Goal: Information Seeking & Learning: Learn about a topic

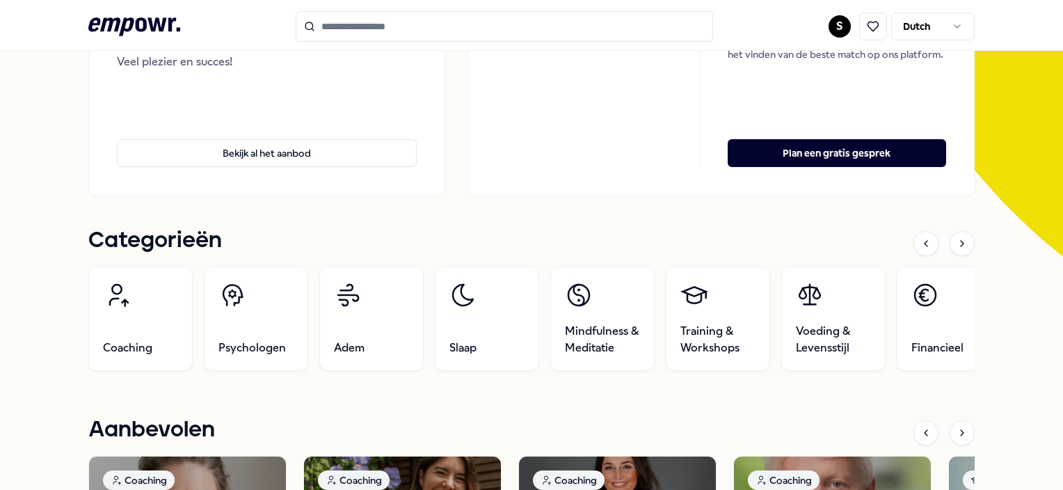
scroll to position [276, 0]
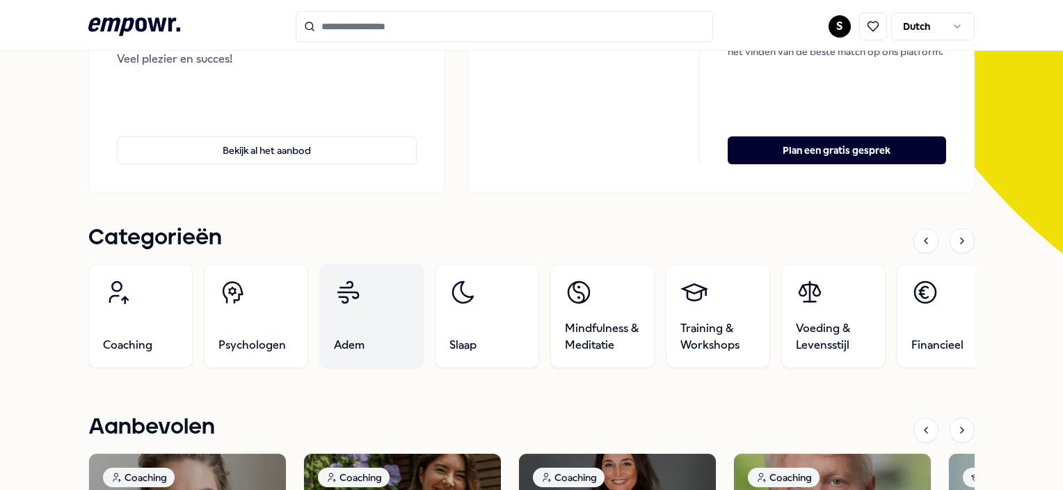
click at [390, 283] on link "Adem" at bounding box center [371, 316] width 104 height 104
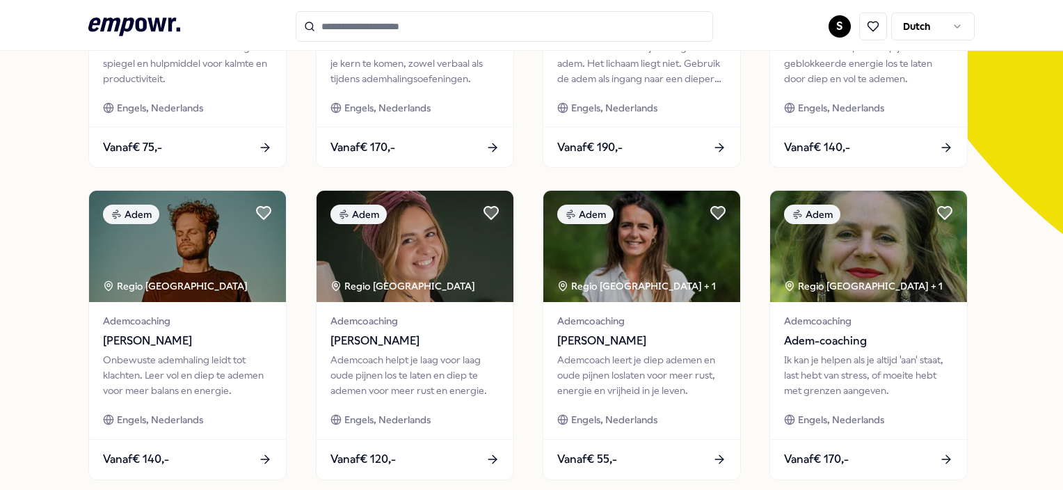
scroll to position [301, 0]
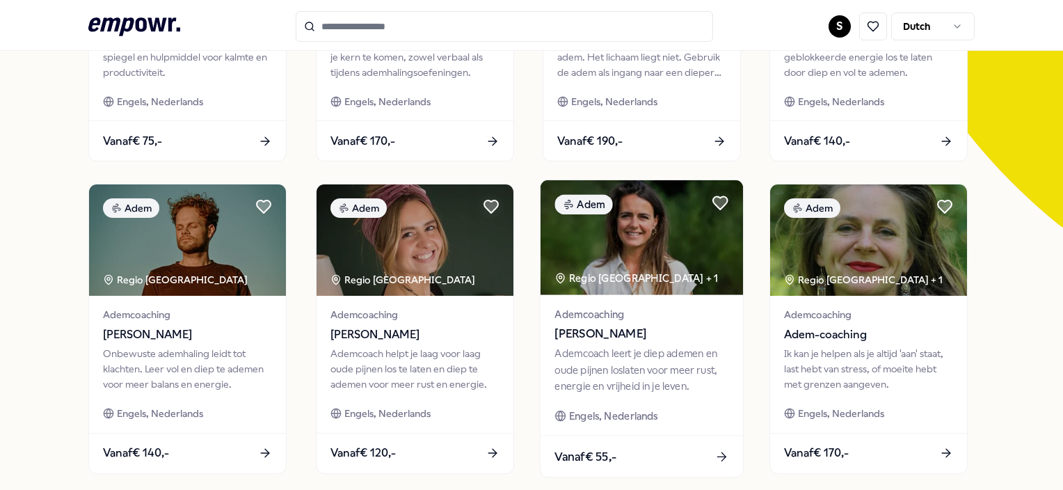
click at [645, 273] on div "Regio [GEOGRAPHIC_DATA] + 1" at bounding box center [637, 279] width 164 height 16
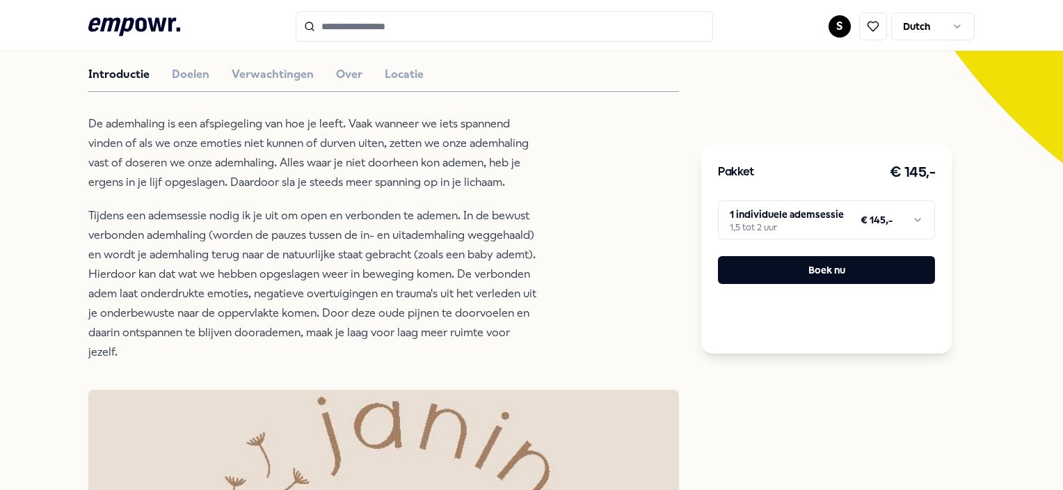
scroll to position [200, 0]
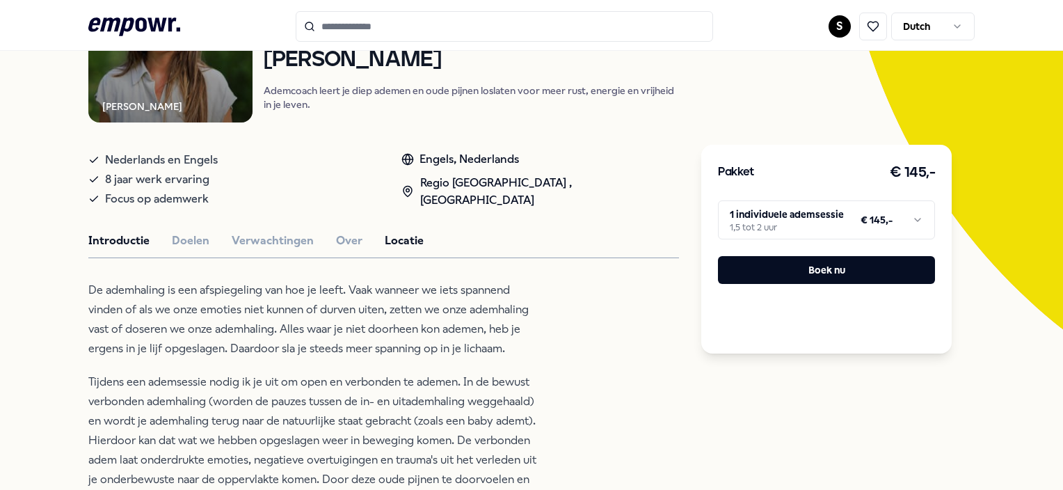
click at [385, 241] on button "Locatie" at bounding box center [404, 241] width 39 height 18
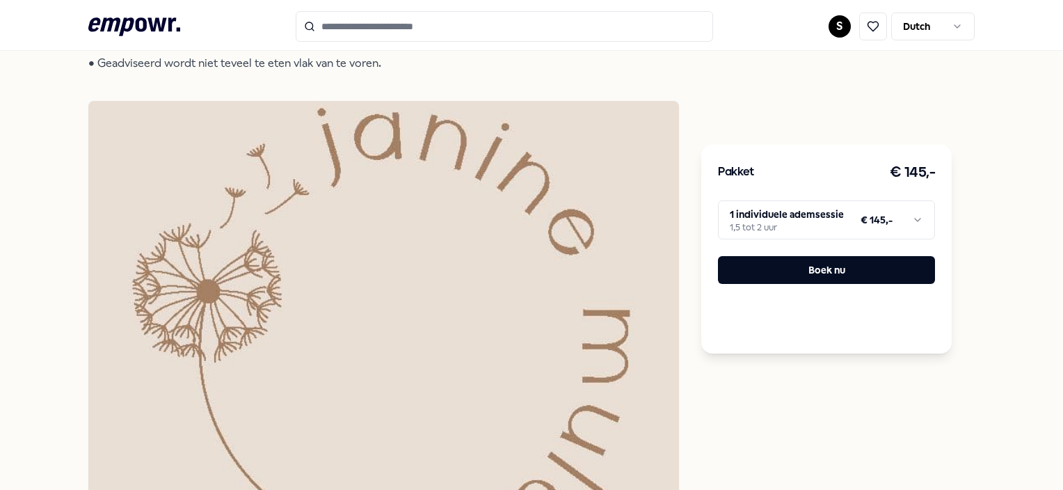
scroll to position [0, 0]
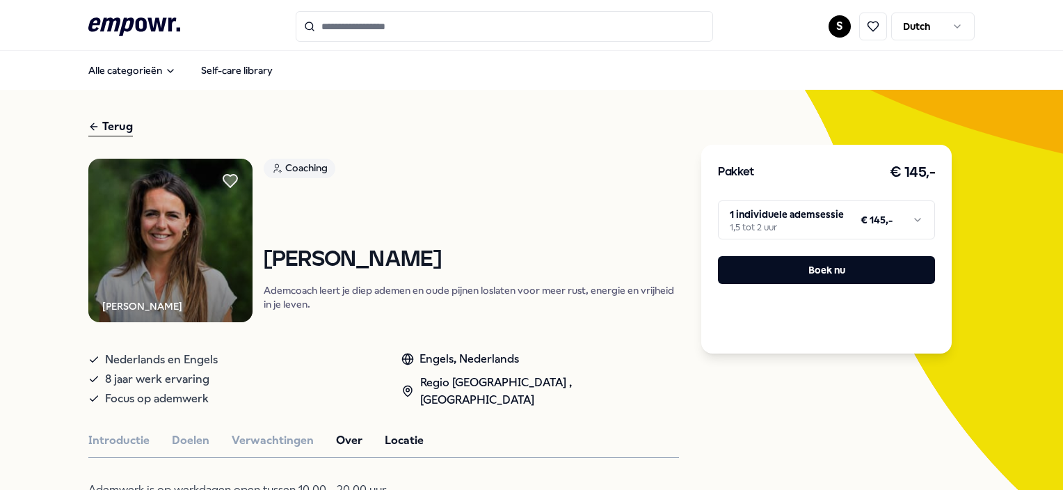
click at [347, 437] on button "Over" at bounding box center [349, 440] width 26 height 18
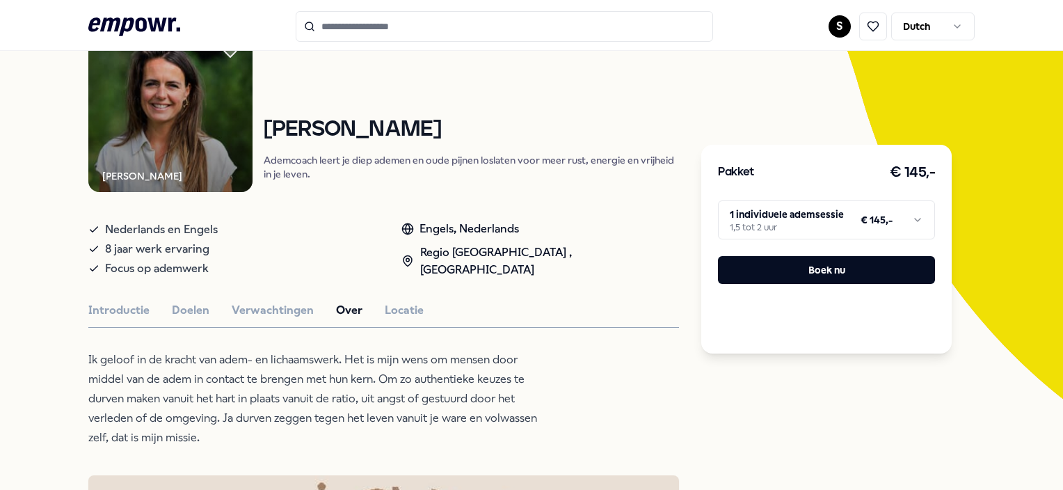
scroll to position [177, 0]
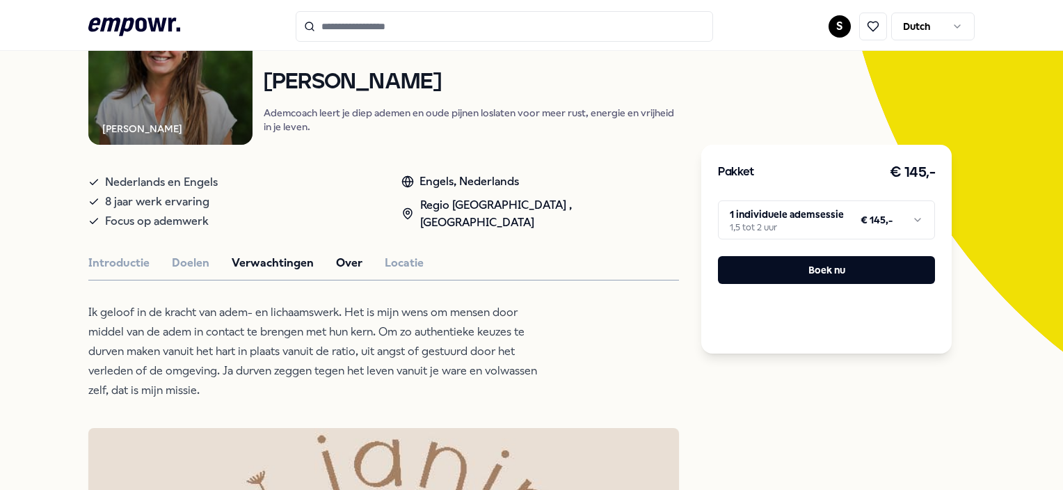
click at [244, 257] on button "Verwachtingen" at bounding box center [273, 263] width 82 height 18
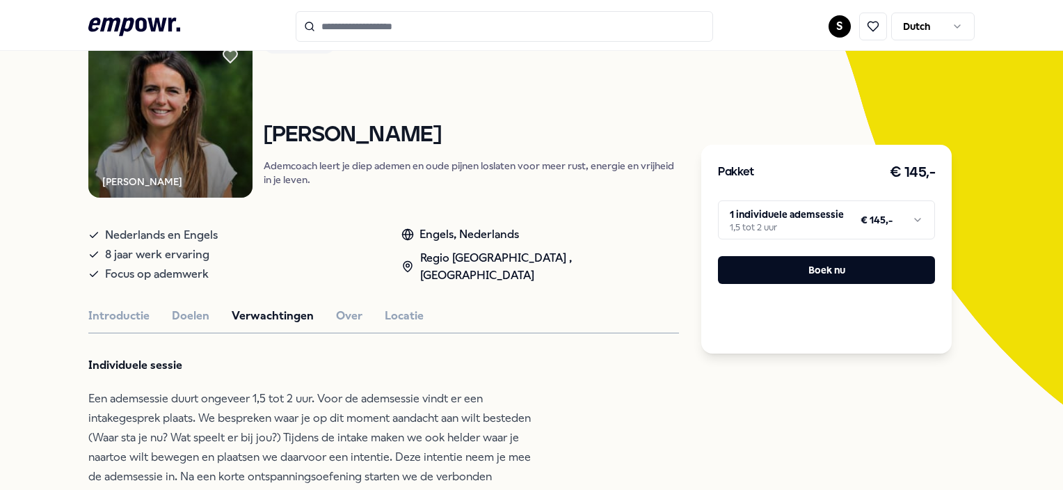
scroll to position [0, 0]
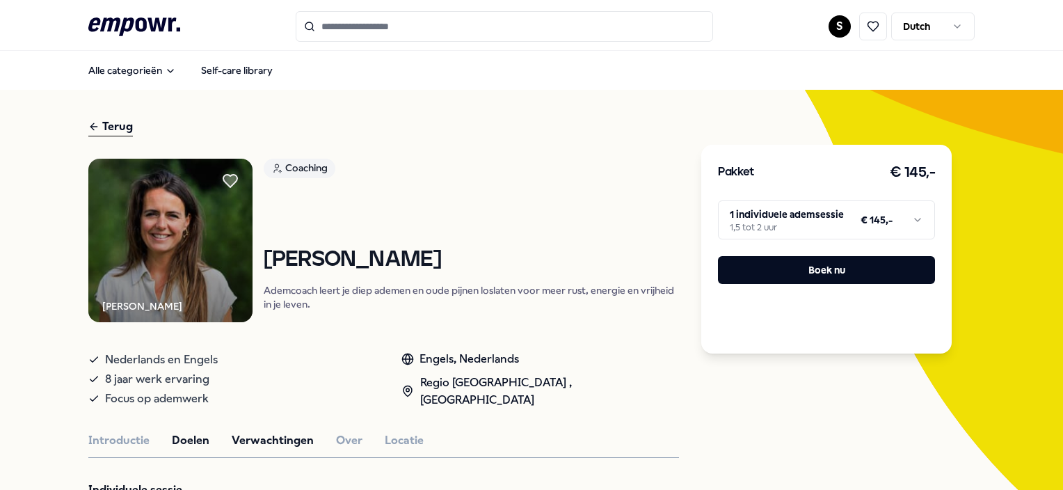
click at [175, 441] on button "Doelen" at bounding box center [191, 440] width 38 height 18
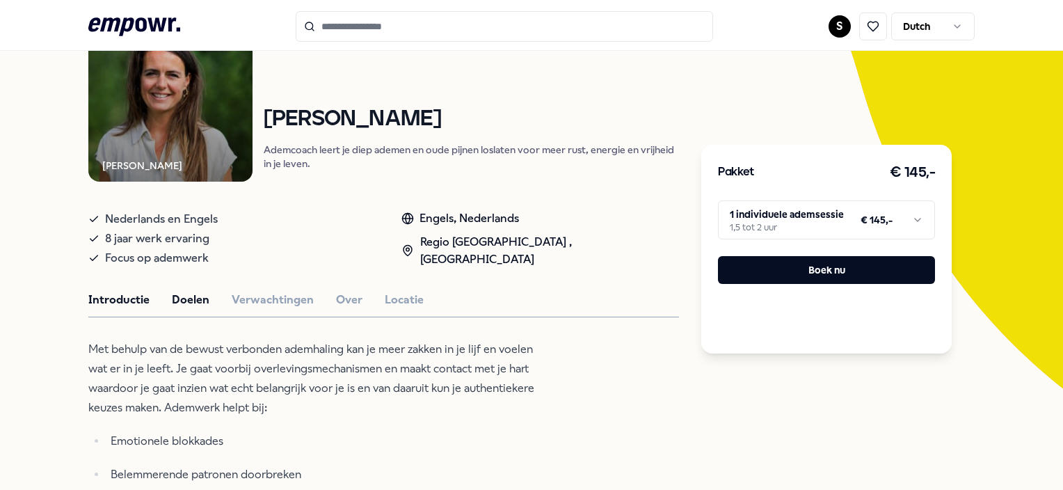
scroll to position [139, 0]
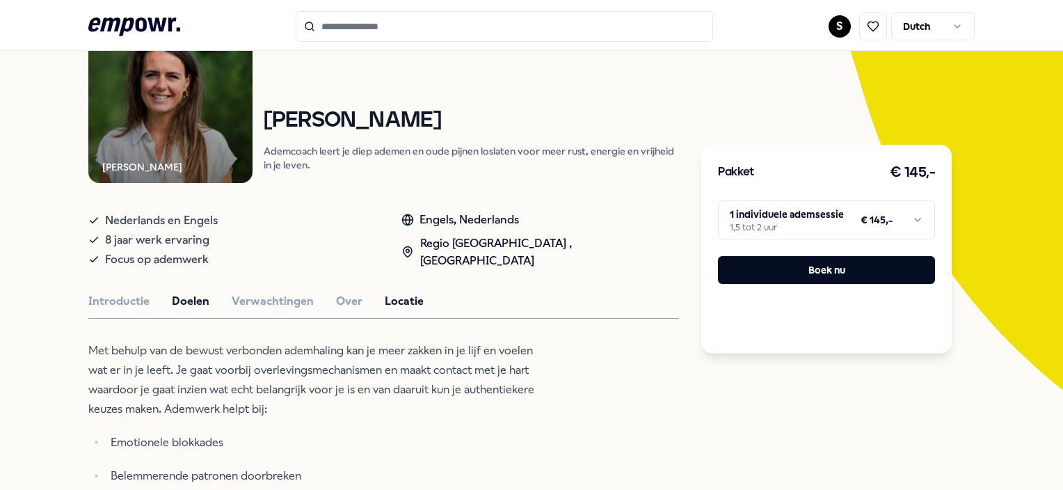
click at [387, 301] on button "Locatie" at bounding box center [404, 301] width 39 height 18
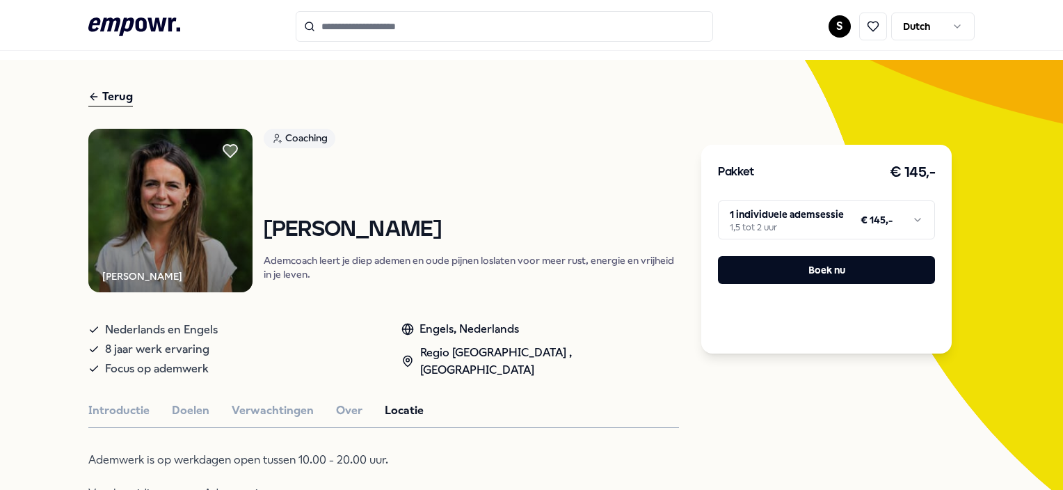
scroll to position [11, 0]
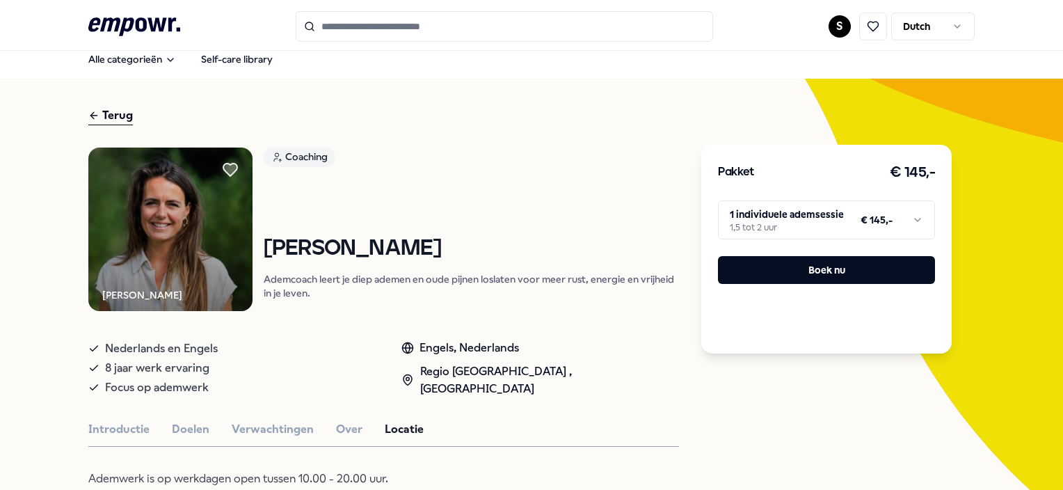
click at [411, 374] on icon at bounding box center [408, 380] width 13 height 13
click at [475, 367] on div "Regio [GEOGRAPHIC_DATA] , [GEOGRAPHIC_DATA]" at bounding box center [541, 380] width 278 height 35
click at [124, 108] on div "Terug" at bounding box center [110, 115] width 45 height 19
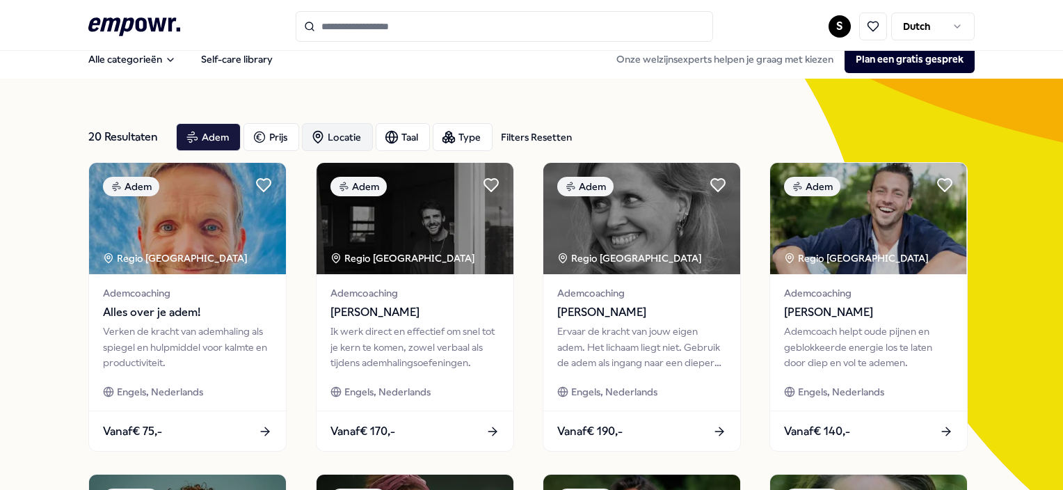
click at [332, 134] on div "Locatie" at bounding box center [337, 137] width 71 height 28
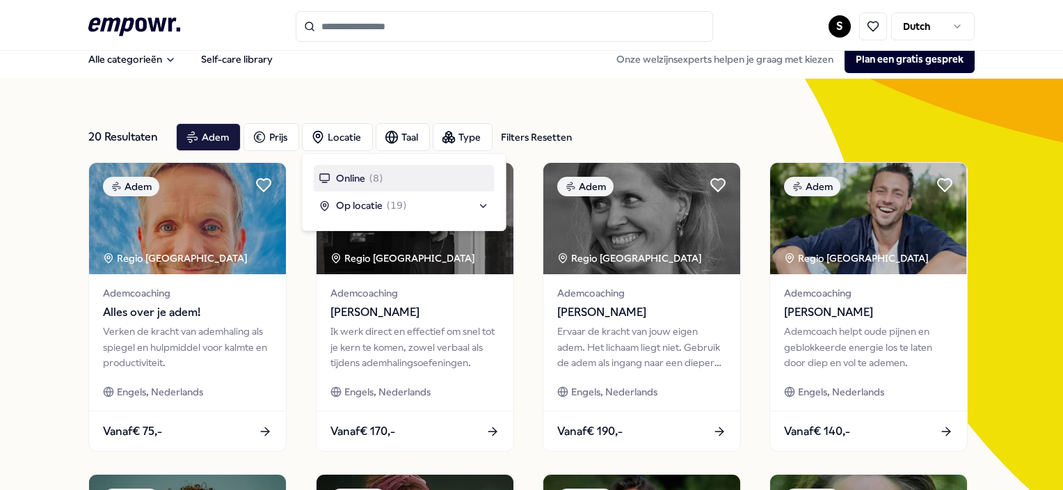
click at [359, 175] on span "Online" at bounding box center [350, 177] width 29 height 15
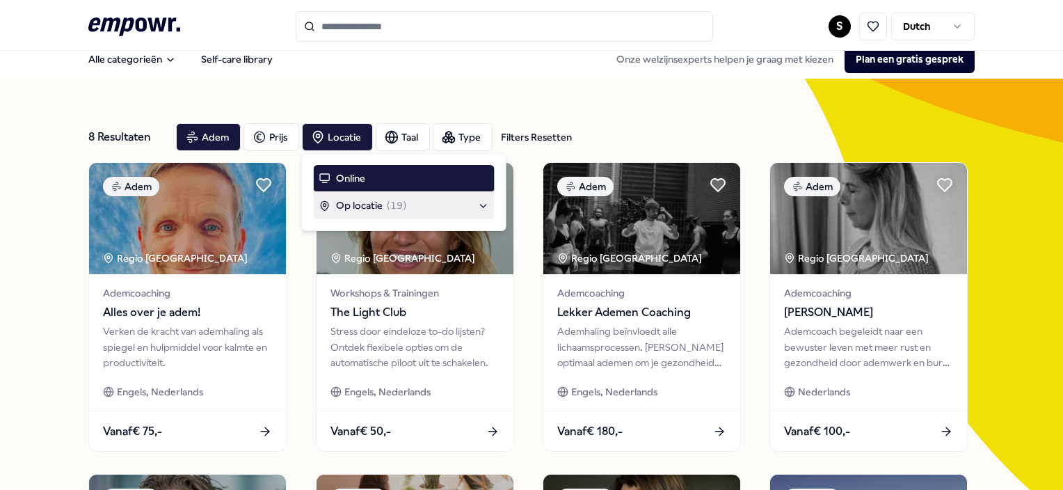
click at [363, 205] on span "Op locatie" at bounding box center [359, 205] width 47 height 15
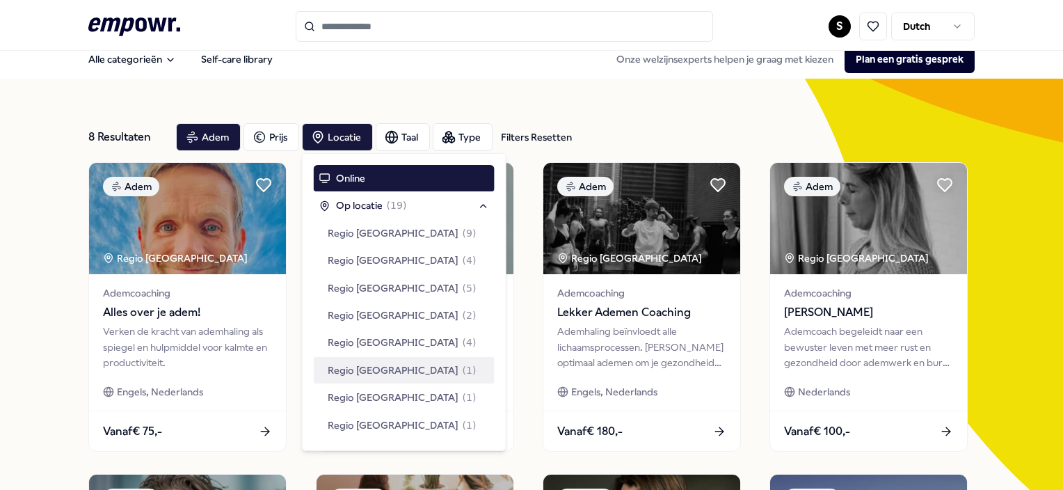
click at [365, 365] on span "Regio [GEOGRAPHIC_DATA]" at bounding box center [393, 370] width 131 height 15
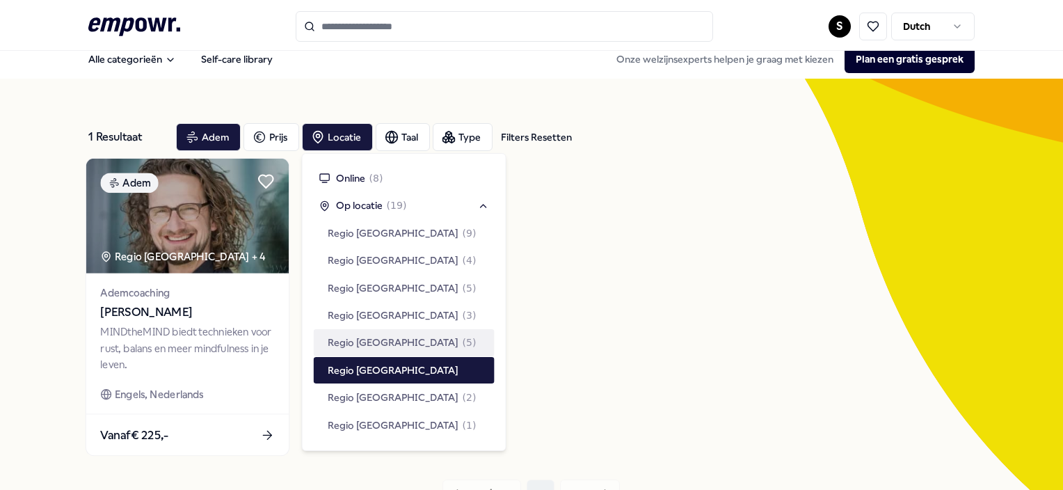
click at [170, 247] on img at bounding box center [187, 216] width 202 height 115
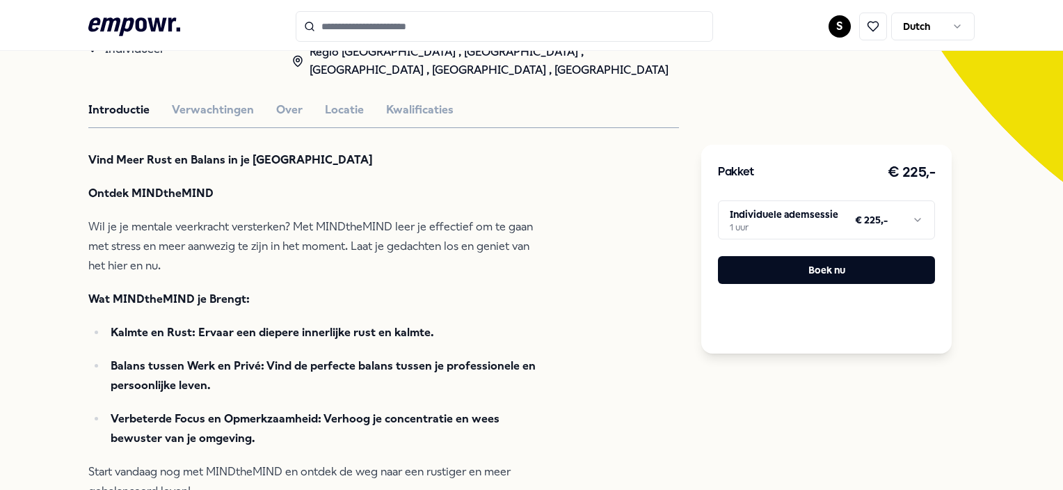
scroll to position [341, 0]
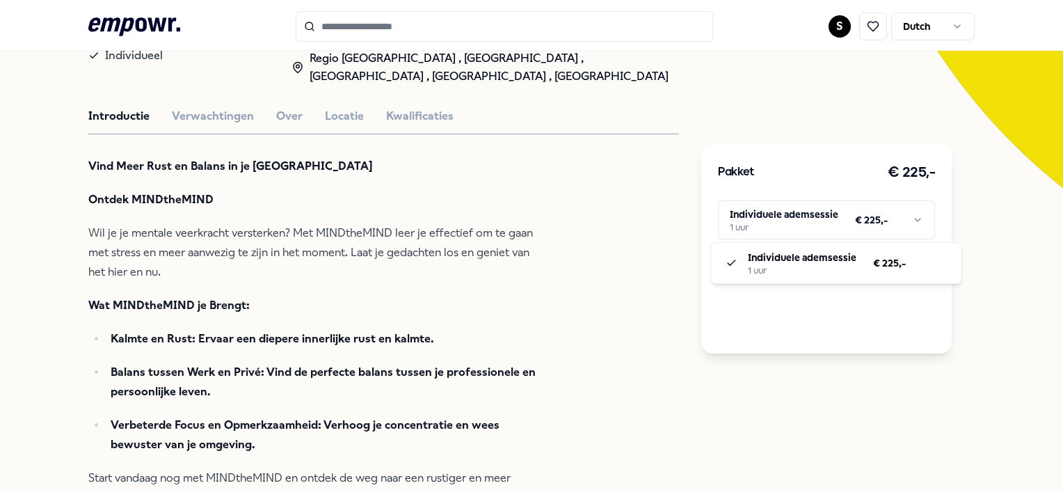
click at [914, 223] on html ".empowr-logo_svg__cls-1{fill:#03032f} S Dutch Alle categorieën Self-care librar…" at bounding box center [531, 245] width 1063 height 490
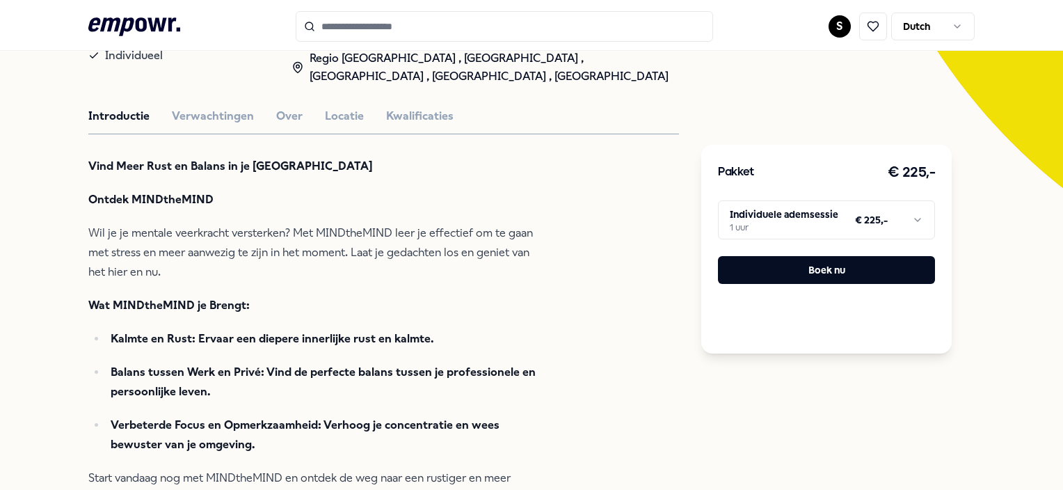
click at [914, 223] on html ".empowr-logo_svg__cls-1{fill:#03032f} S Dutch Alle categorieën Self-care librar…" at bounding box center [531, 245] width 1063 height 490
click at [335, 113] on button "Locatie" at bounding box center [344, 116] width 39 height 18
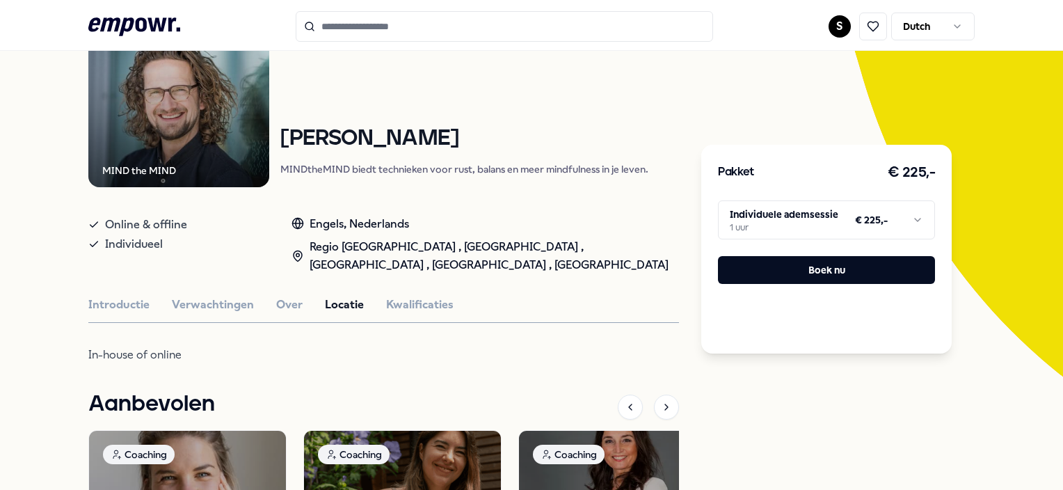
scroll to position [151, 0]
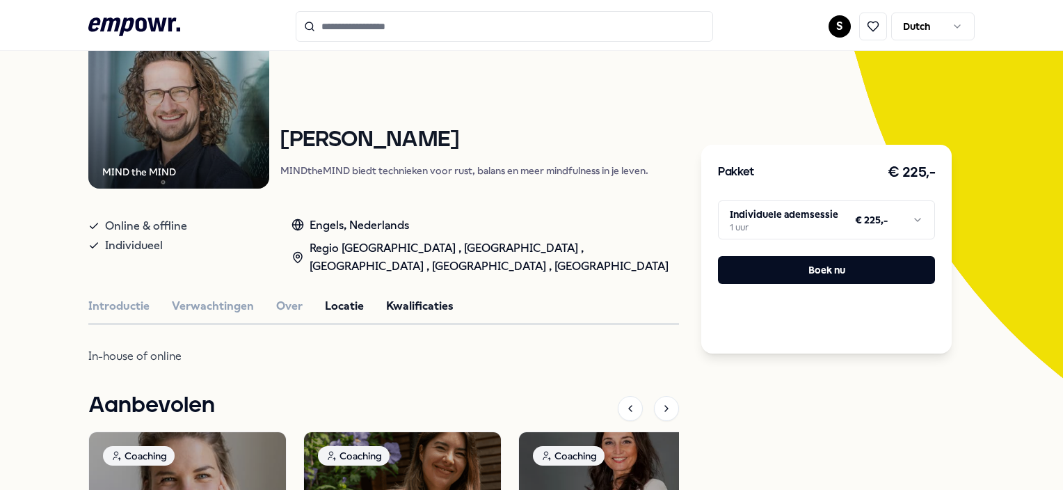
click at [401, 310] on button "Kwalificaties" at bounding box center [419, 306] width 67 height 18
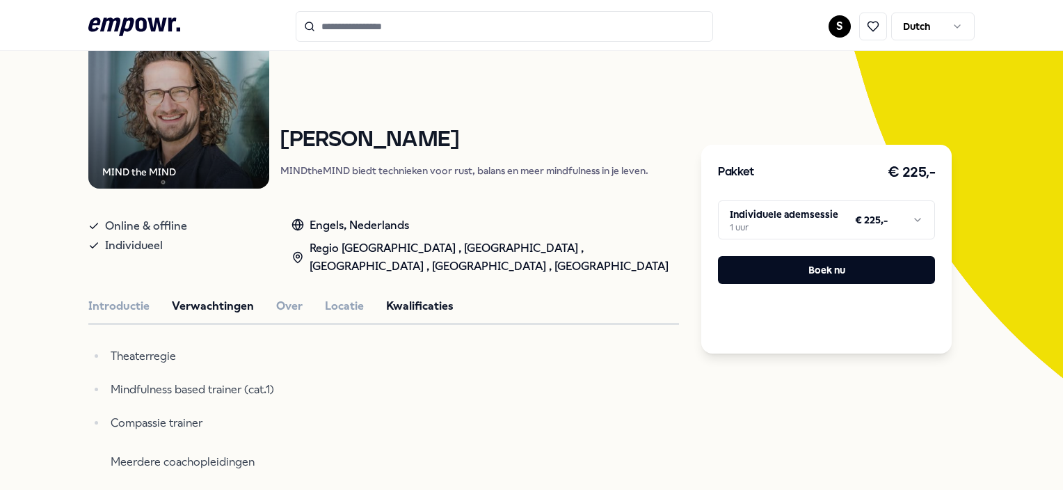
click at [202, 301] on button "Verwachtingen" at bounding box center [213, 306] width 82 height 18
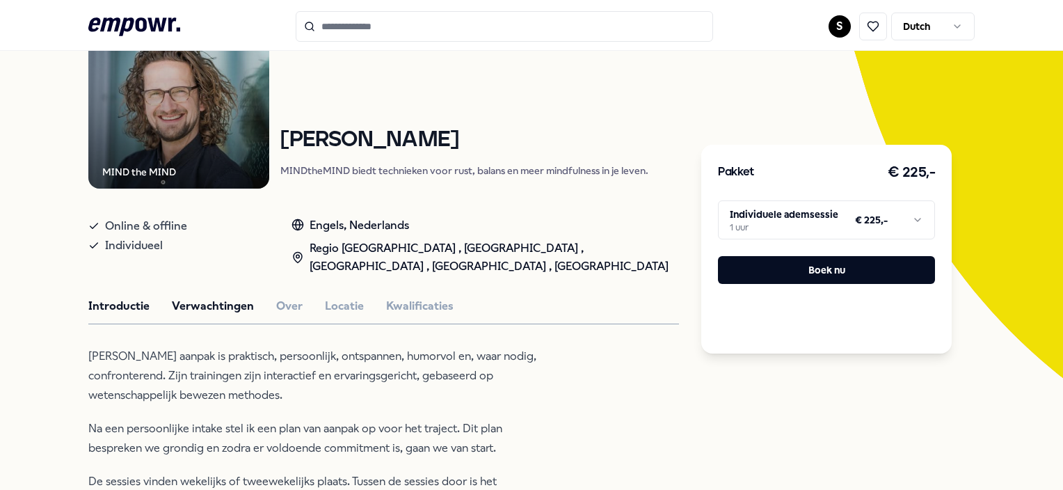
click at [121, 300] on button "Introductie" at bounding box center [118, 306] width 61 height 18
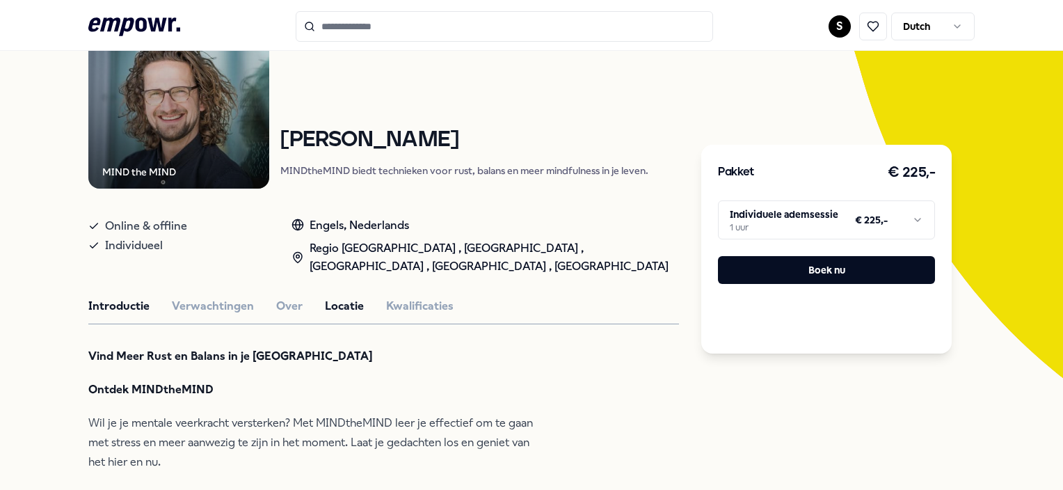
click at [351, 315] on button "Locatie" at bounding box center [344, 306] width 39 height 18
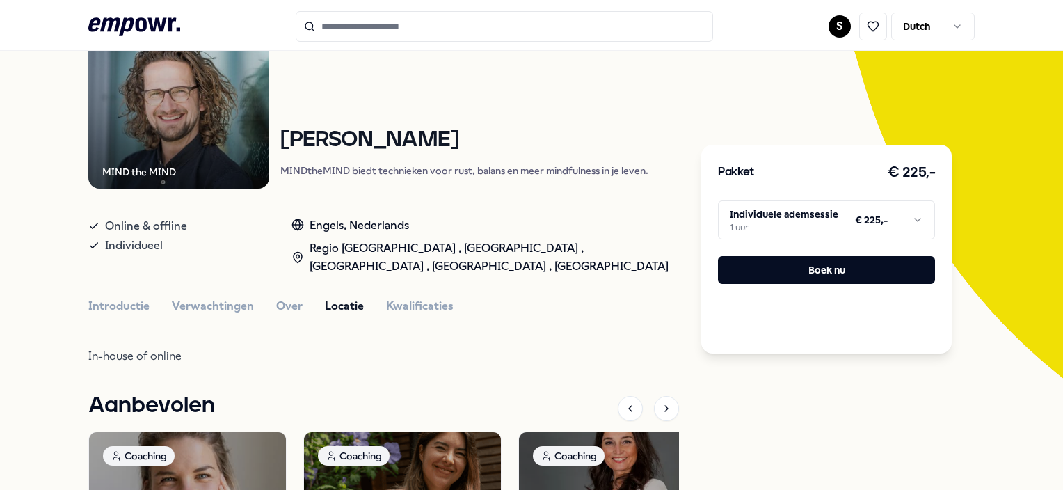
click at [339, 304] on button "Locatie" at bounding box center [344, 306] width 39 height 18
click at [337, 248] on div "Regio [GEOGRAPHIC_DATA] , [GEOGRAPHIC_DATA] , [GEOGRAPHIC_DATA] , [GEOGRAPHIC_D…" at bounding box center [486, 256] width 388 height 35
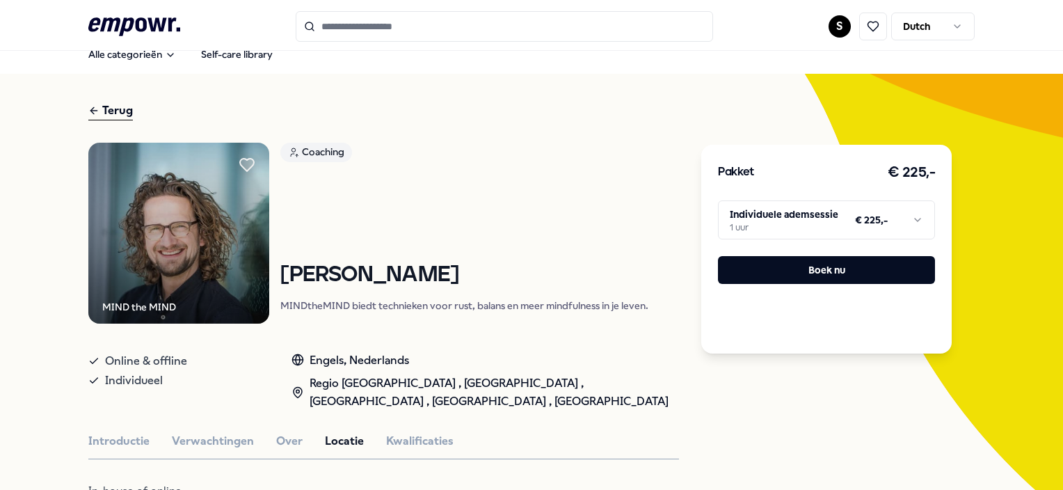
scroll to position [0, 0]
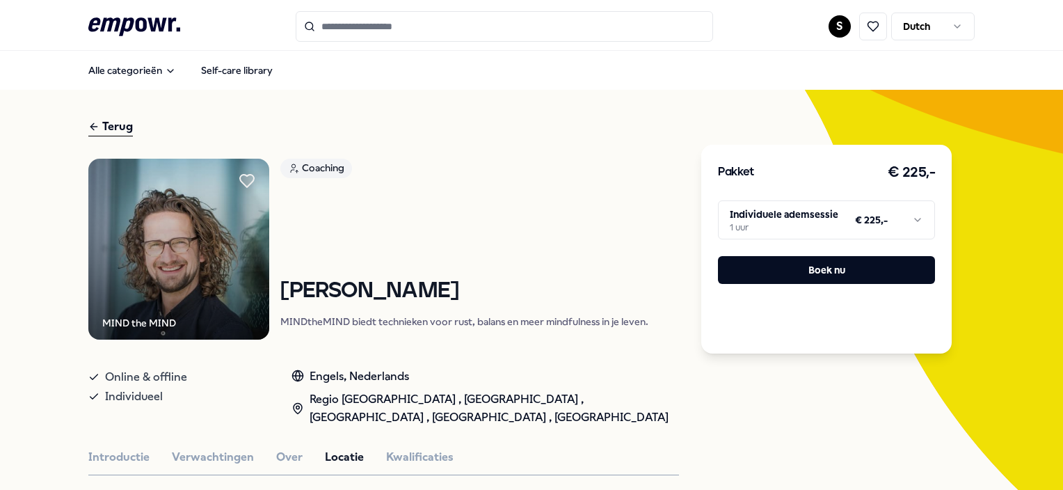
click at [111, 125] on div "Terug" at bounding box center [110, 127] width 45 height 19
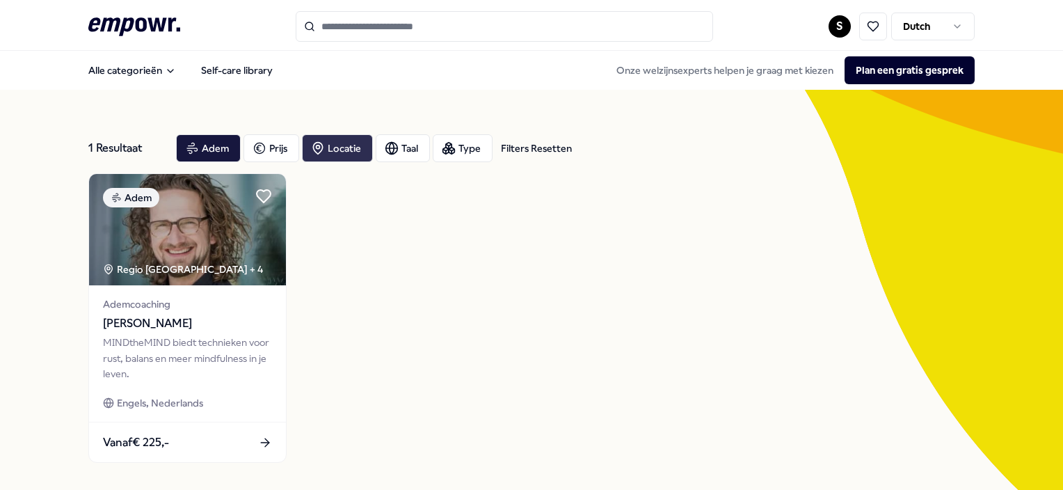
click at [341, 154] on div "Locatie" at bounding box center [337, 148] width 71 height 28
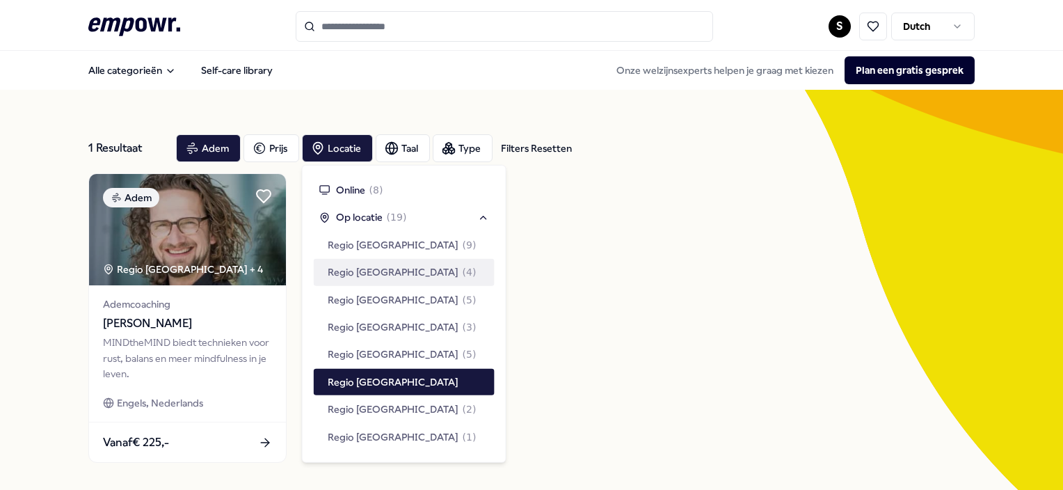
click at [356, 278] on span "Regio [GEOGRAPHIC_DATA]" at bounding box center [393, 271] width 131 height 15
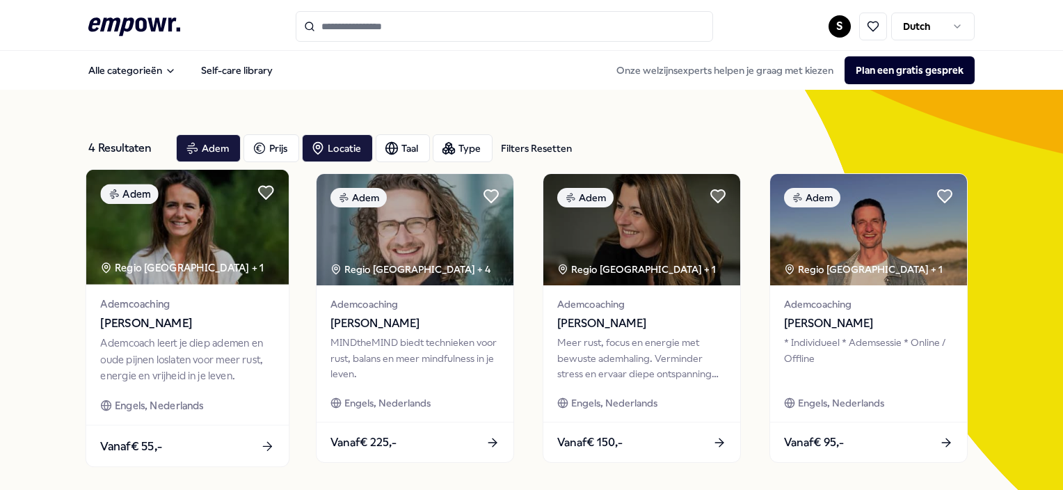
click at [189, 262] on div "Regio [GEOGRAPHIC_DATA] + 1" at bounding box center [183, 268] width 164 height 16
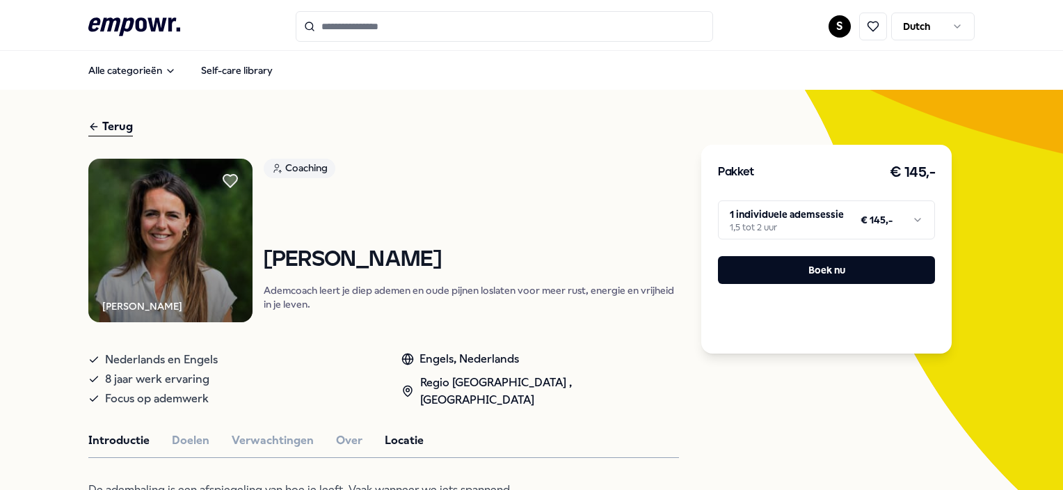
click at [405, 440] on button "Locatie" at bounding box center [404, 440] width 39 height 18
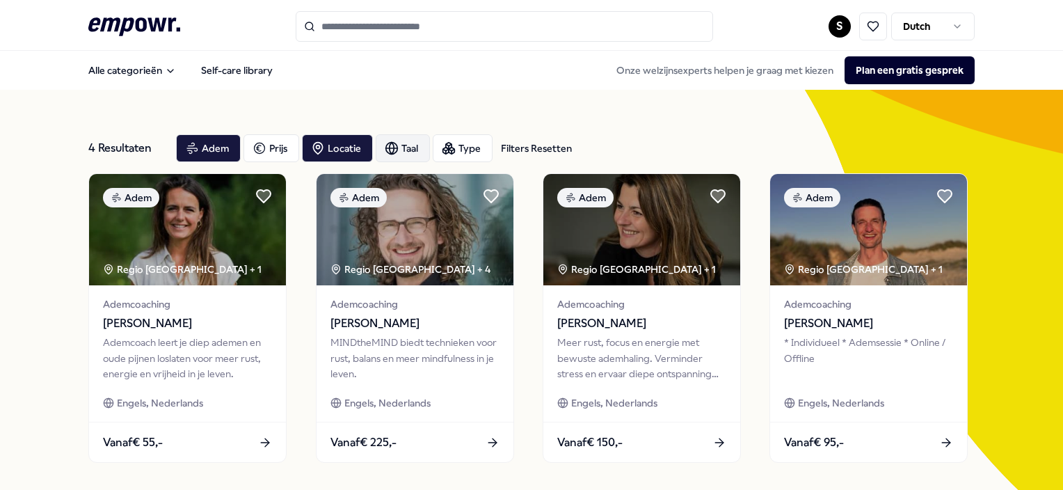
click at [396, 149] on circle "button" at bounding box center [392, 149] width 12 height 12
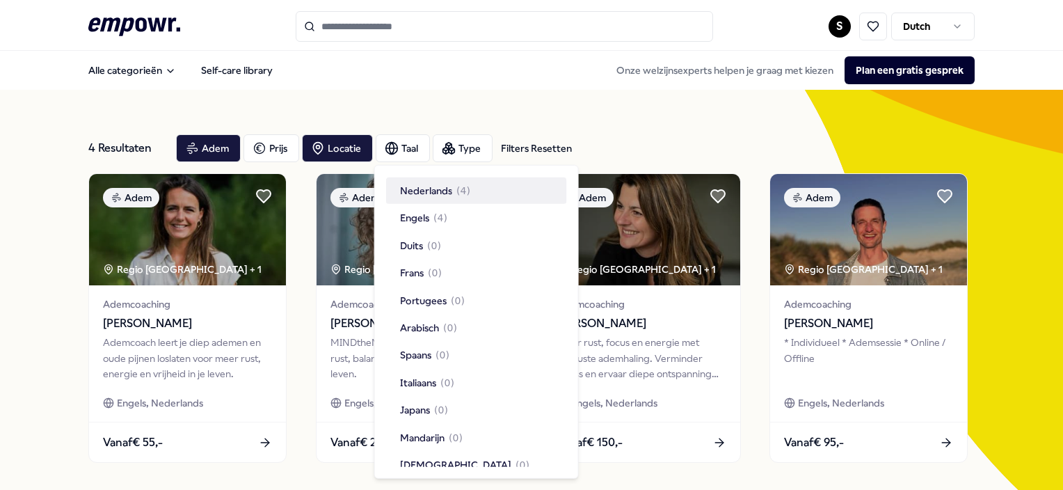
click at [418, 192] on span "Nederlands" at bounding box center [426, 190] width 52 height 15
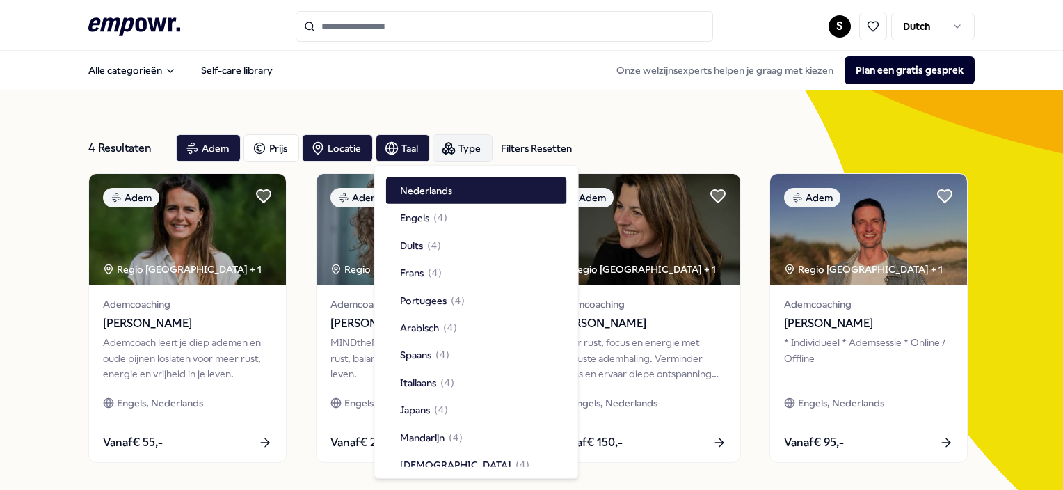
click at [449, 152] on icon "button" at bounding box center [452, 151] width 6 height 6
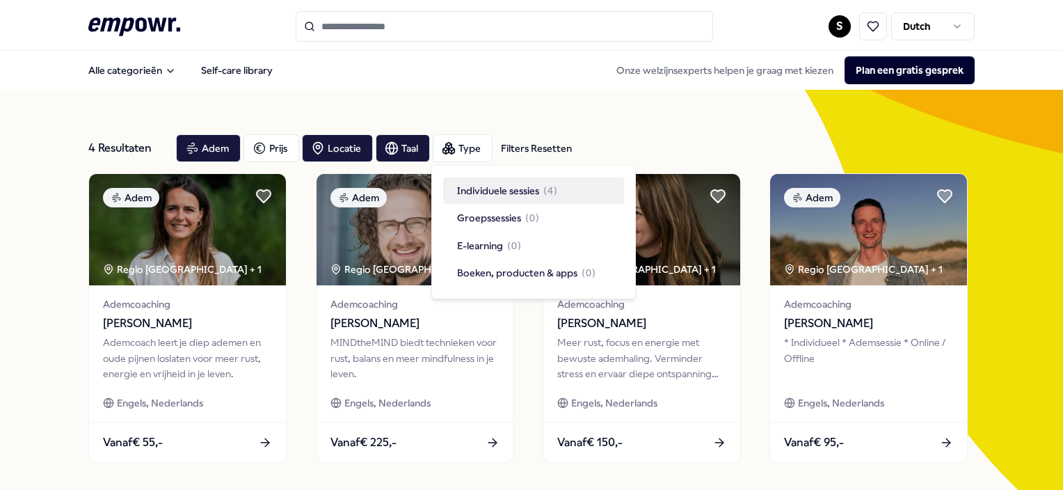
click at [471, 198] on div "Individuele sessies ( 4 )" at bounding box center [533, 190] width 181 height 26
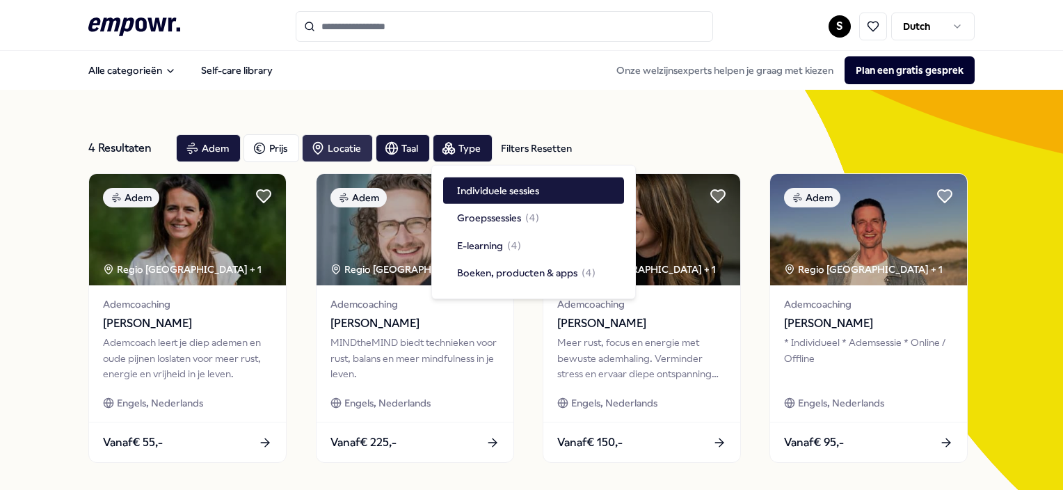
click at [317, 148] on circle "button" at bounding box center [318, 146] width 3 height 3
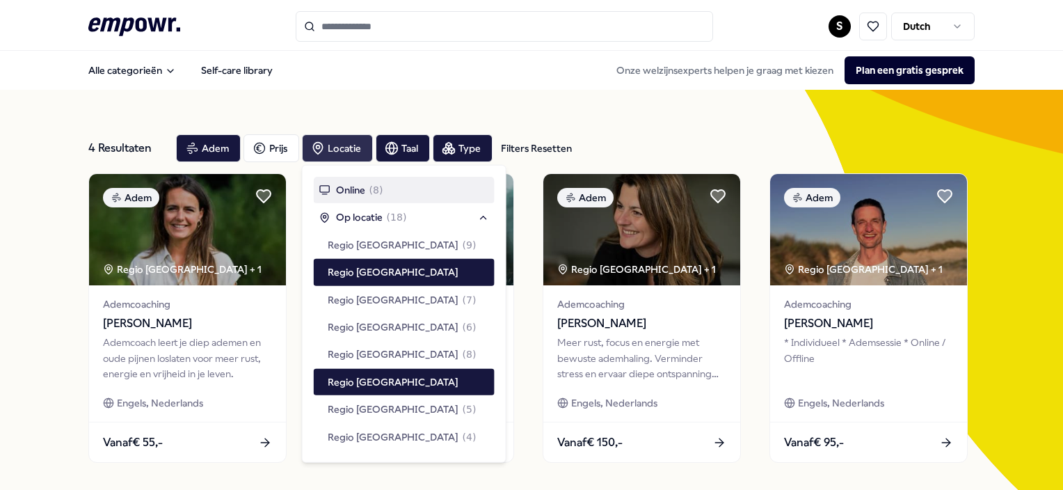
click at [353, 184] on span "Online" at bounding box center [350, 189] width 29 height 15
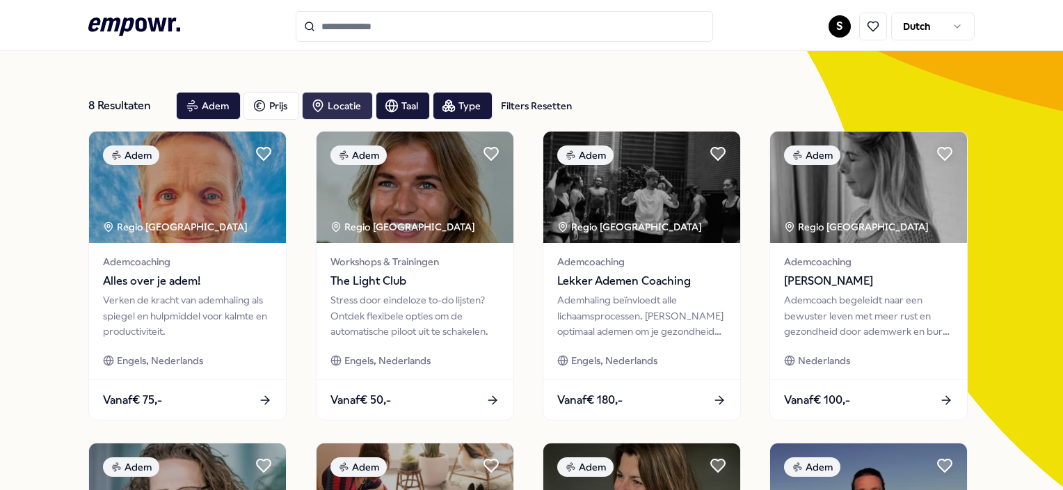
scroll to position [44, 0]
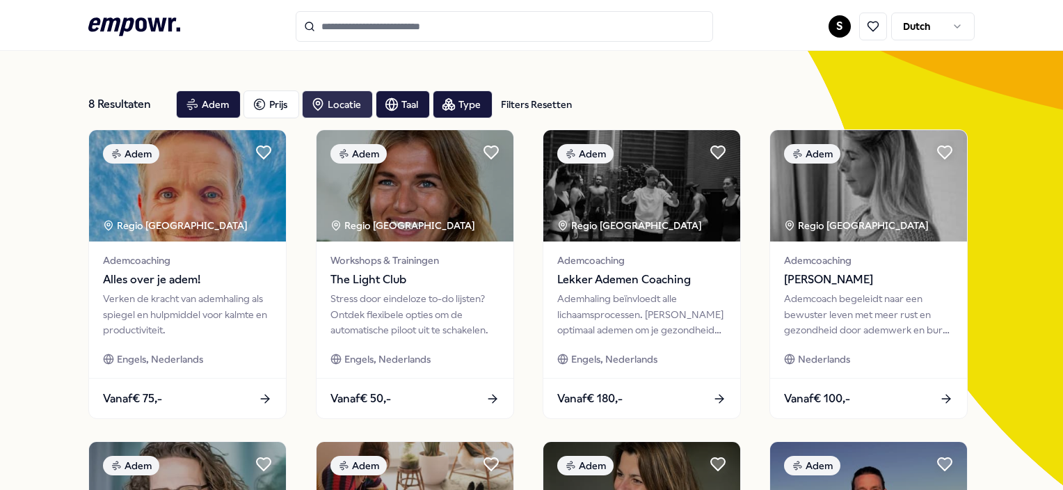
click at [331, 111] on div "Locatie" at bounding box center [337, 104] width 71 height 28
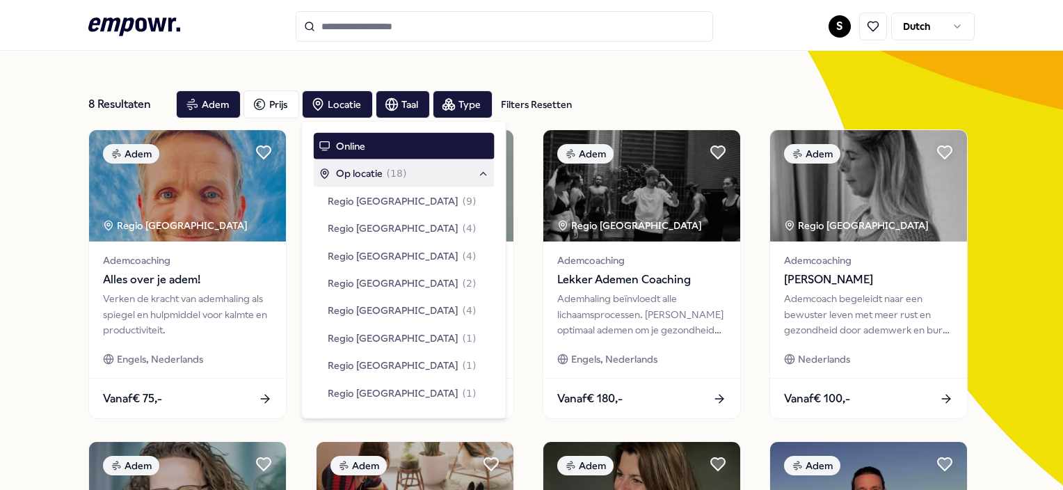
click at [355, 164] on div "Op locatie ( 18 )" at bounding box center [404, 173] width 181 height 26
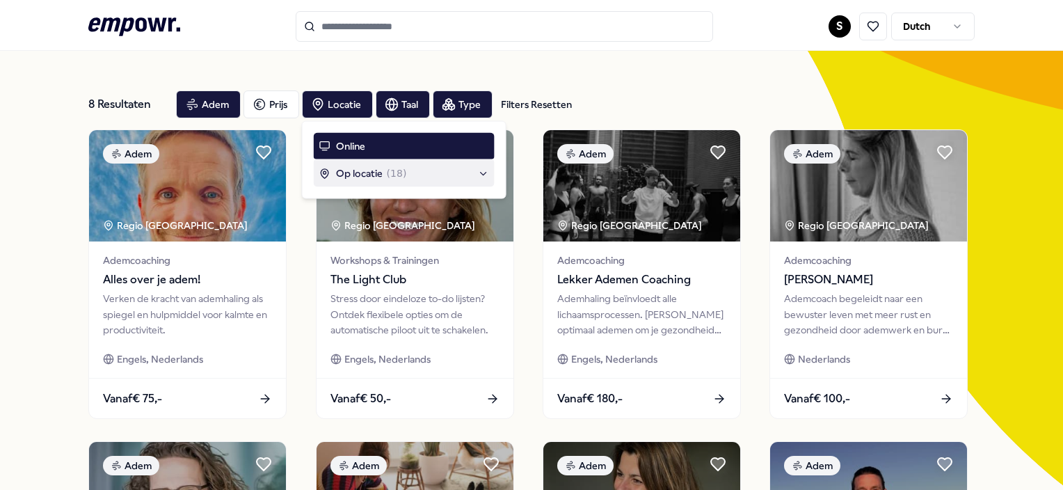
click at [355, 175] on span "Op locatie" at bounding box center [359, 173] width 47 height 15
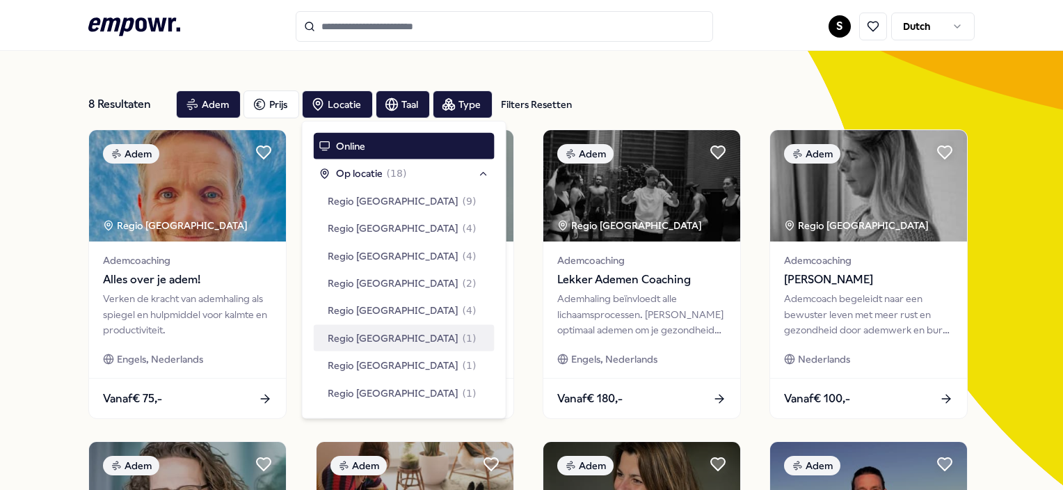
click at [379, 331] on span "Regio [GEOGRAPHIC_DATA]" at bounding box center [393, 337] width 131 height 15
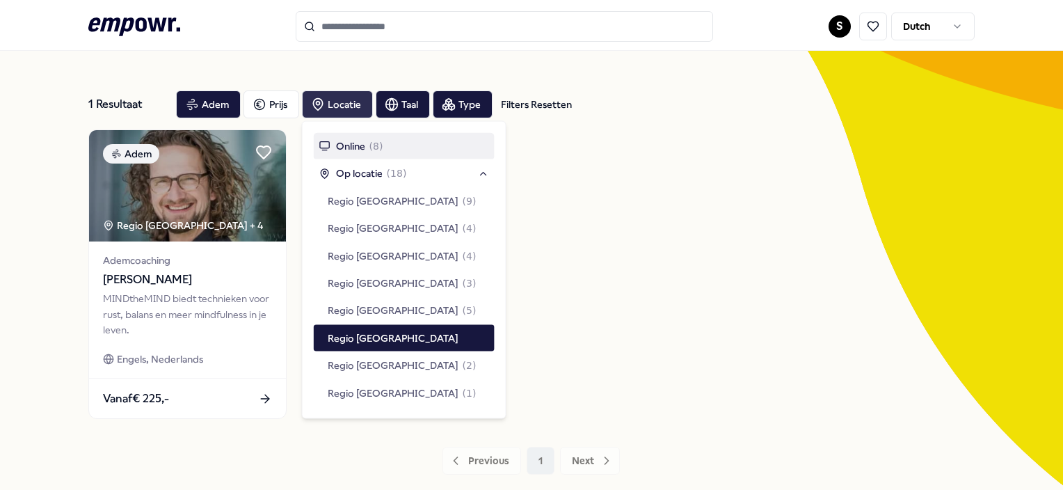
click at [345, 96] on div "Locatie" at bounding box center [337, 104] width 71 height 28
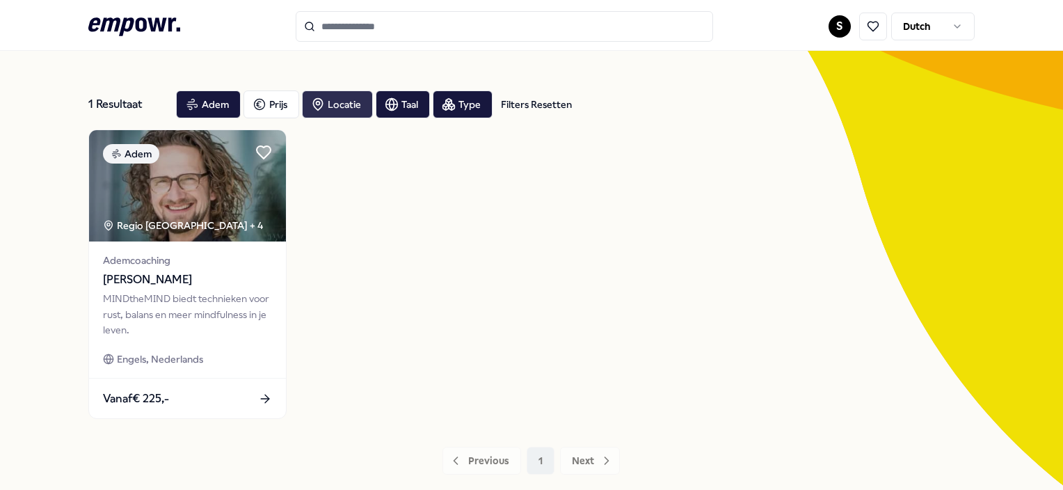
click at [345, 96] on div "Locatie" at bounding box center [337, 104] width 71 height 28
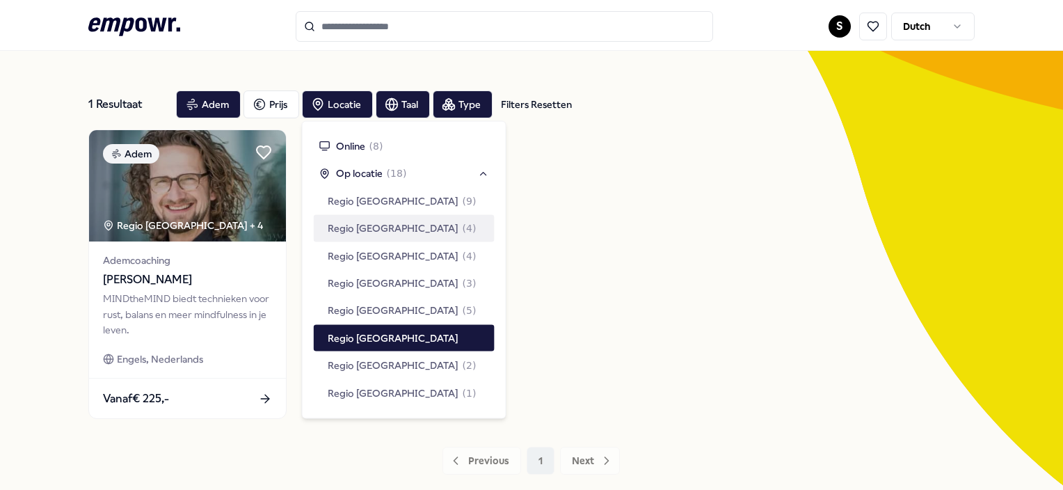
click at [351, 225] on span "Regio [GEOGRAPHIC_DATA]" at bounding box center [393, 228] width 131 height 15
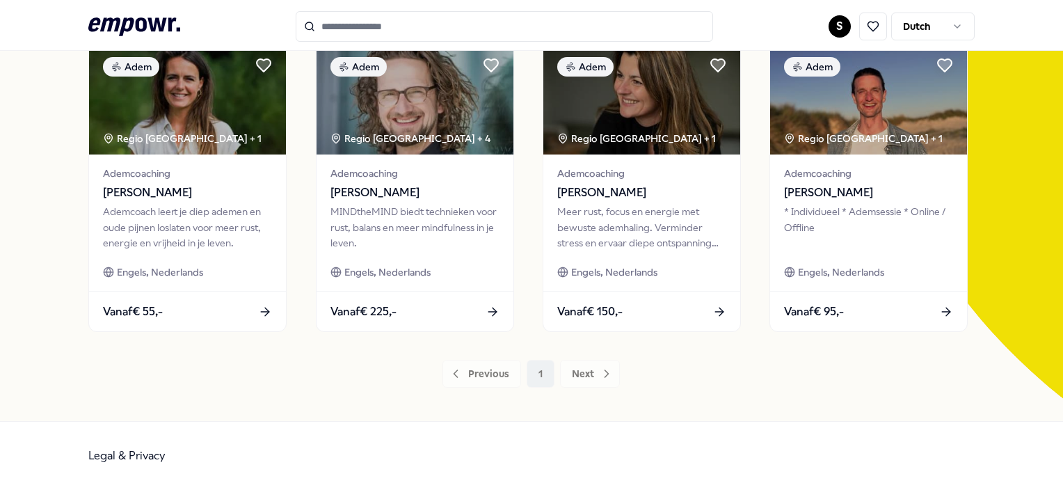
scroll to position [128, 0]
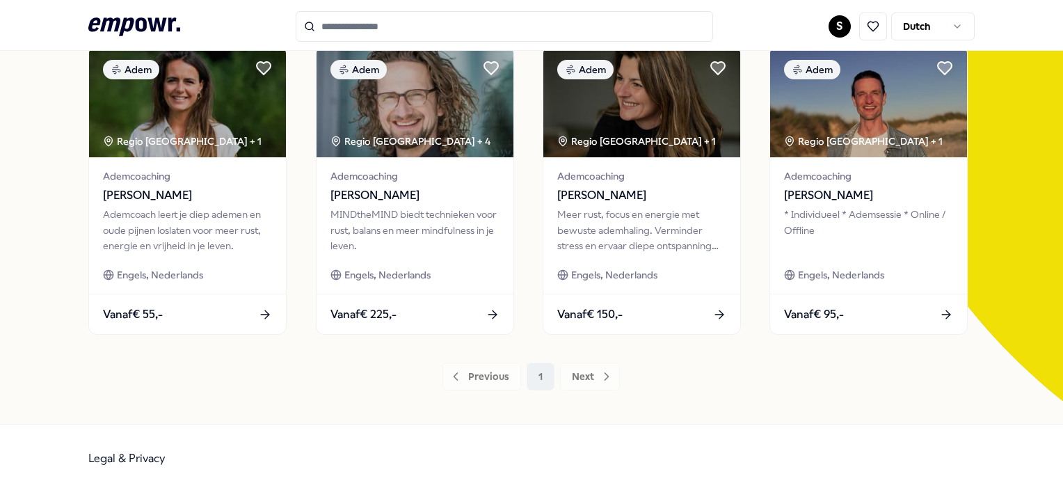
click at [588, 379] on div "Previous 1 Next" at bounding box center [531, 377] width 886 height 28
click at [604, 376] on div "Previous 1 Next" at bounding box center [531, 377] width 886 height 28
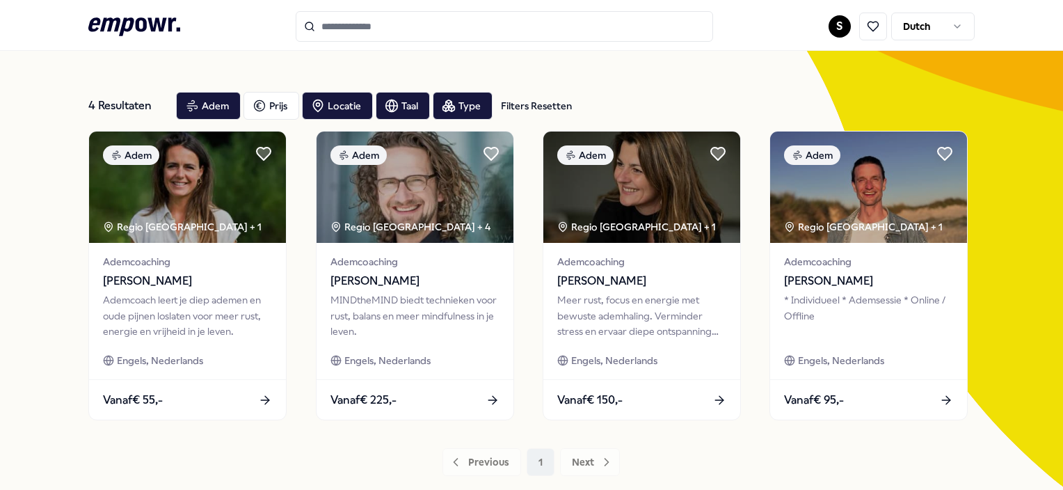
scroll to position [24, 0]
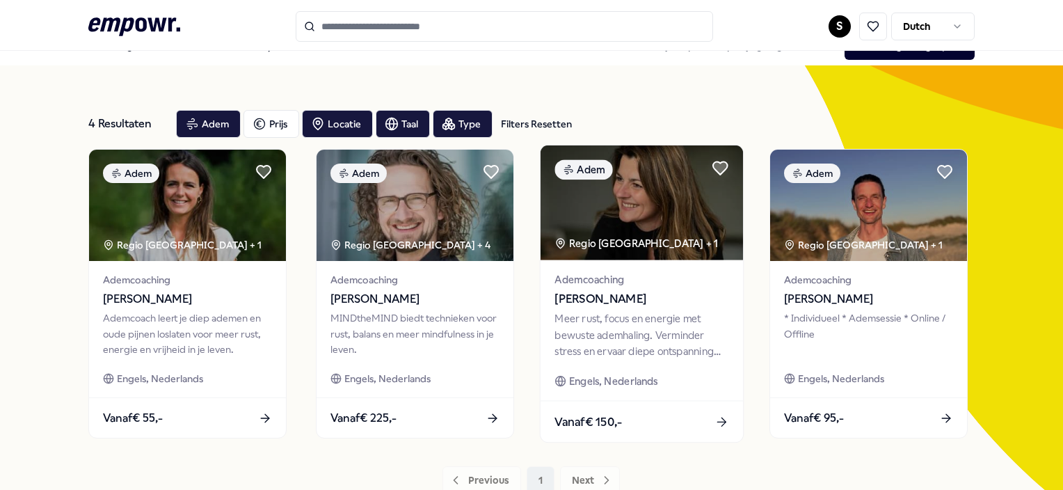
click at [599, 240] on div "Regio [GEOGRAPHIC_DATA] + 1" at bounding box center [637, 243] width 164 height 16
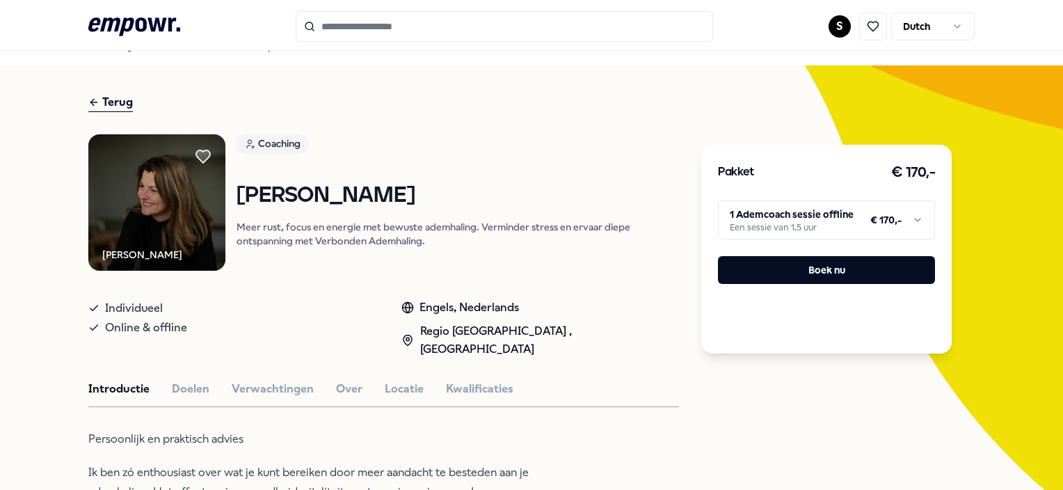
click at [29, 58] on nav "Alle categorieën Self-care library" at bounding box center [531, 45] width 1063 height 39
click at [115, 106] on div "Terug" at bounding box center [110, 102] width 45 height 19
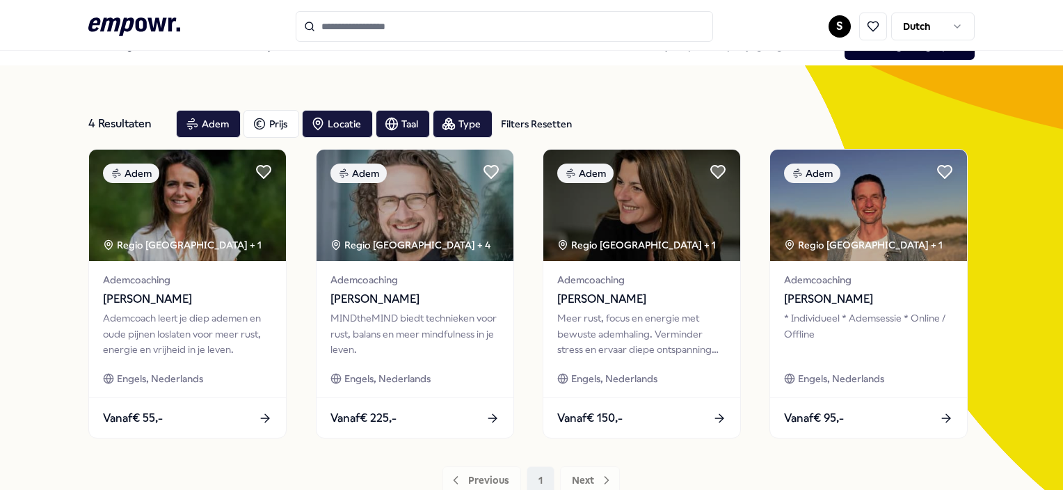
click at [541, 120] on div "Filters Resetten" at bounding box center [536, 123] width 71 height 15
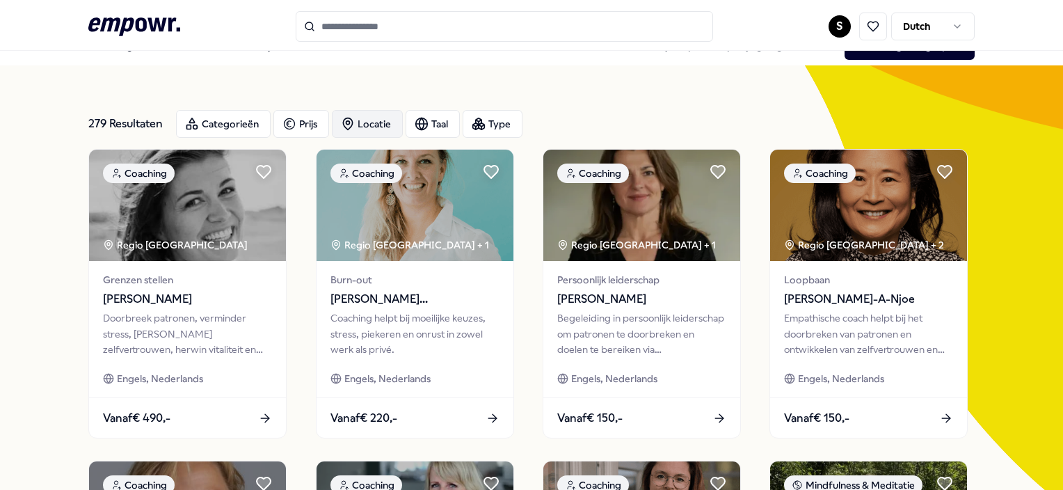
click at [359, 128] on div "Locatie" at bounding box center [367, 124] width 71 height 28
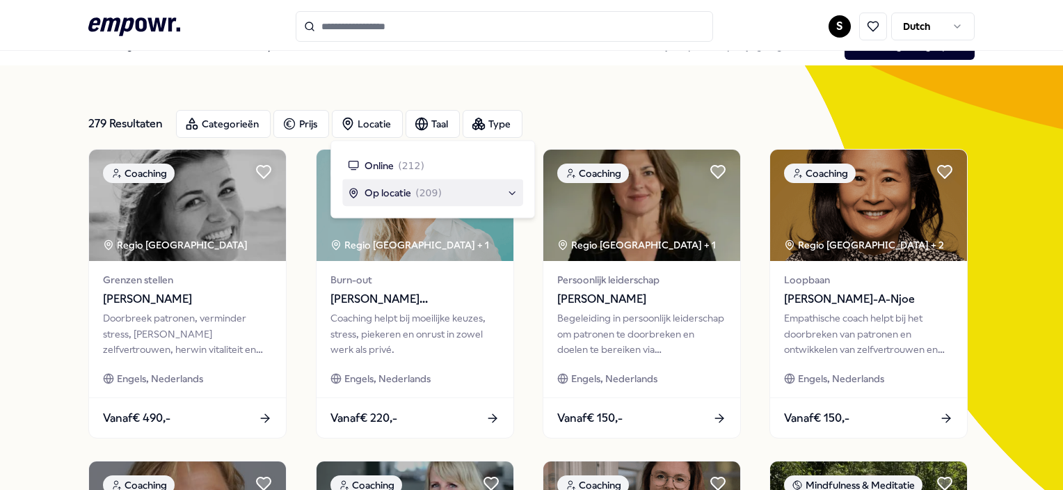
click at [381, 193] on span "Op locatie" at bounding box center [388, 192] width 47 height 15
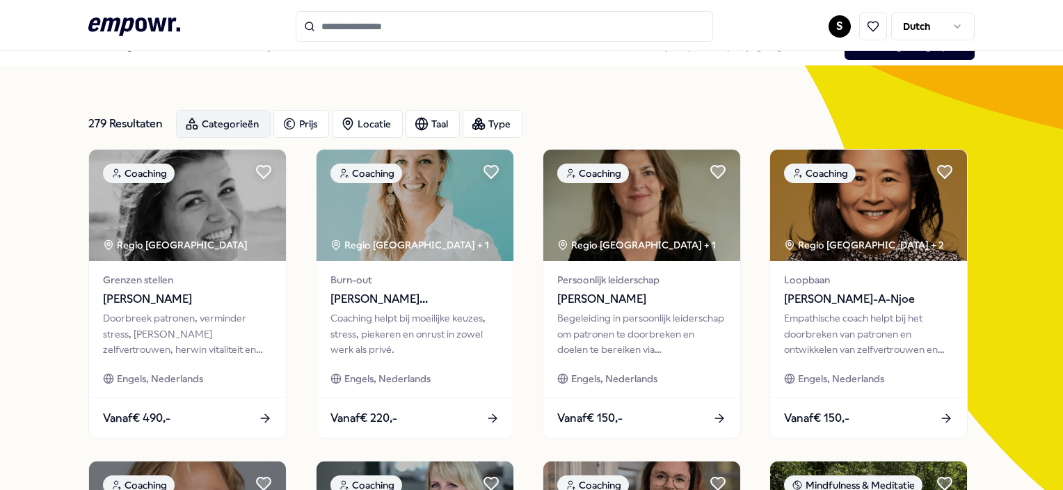
click at [228, 123] on div "Categorieën" at bounding box center [223, 124] width 95 height 28
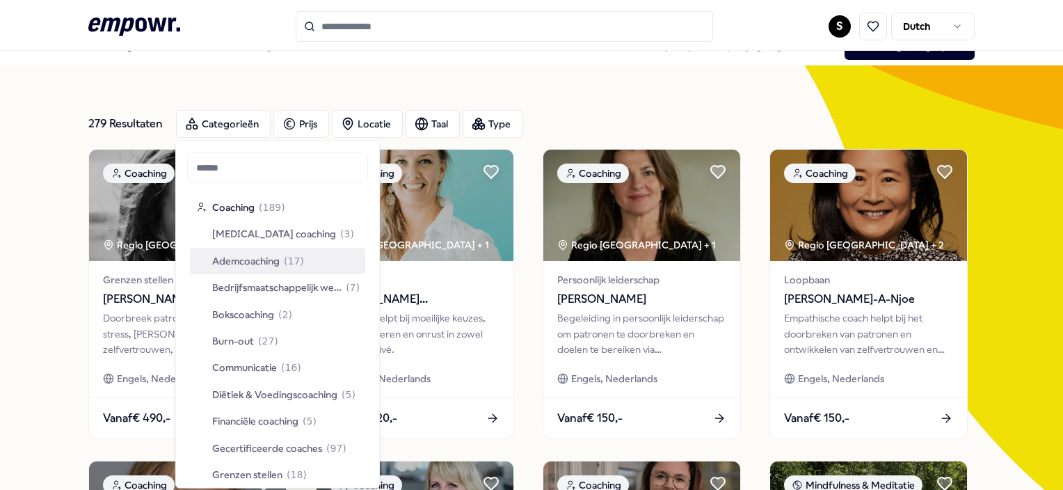
click at [255, 267] on span "Ademcoaching" at bounding box center [245, 260] width 67 height 15
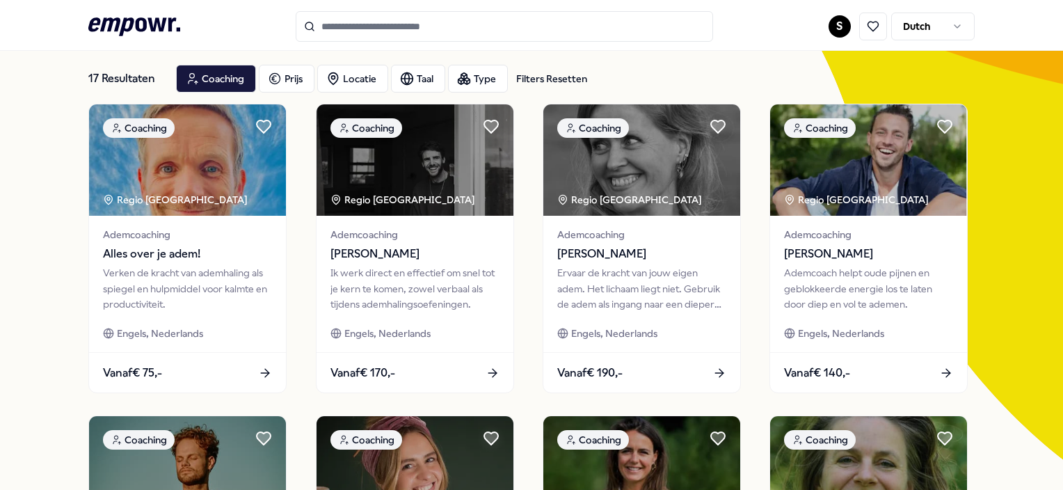
scroll to position [45, 0]
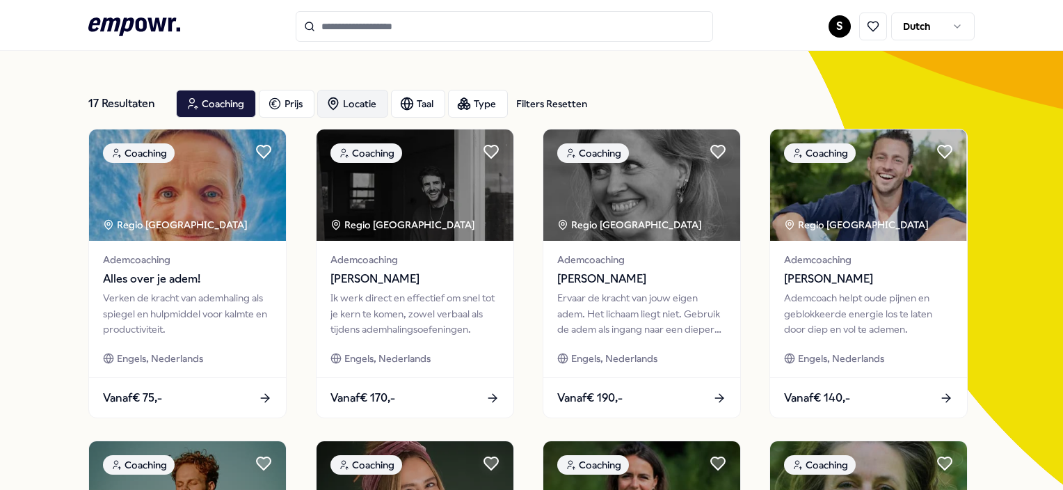
click at [349, 102] on div "Locatie" at bounding box center [352, 104] width 71 height 28
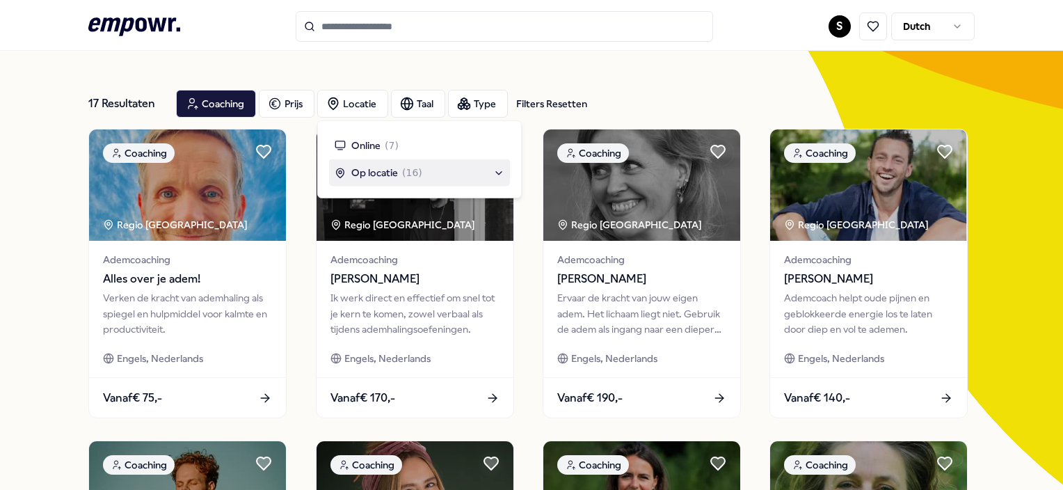
click at [371, 167] on span "Op locatie" at bounding box center [374, 172] width 47 height 15
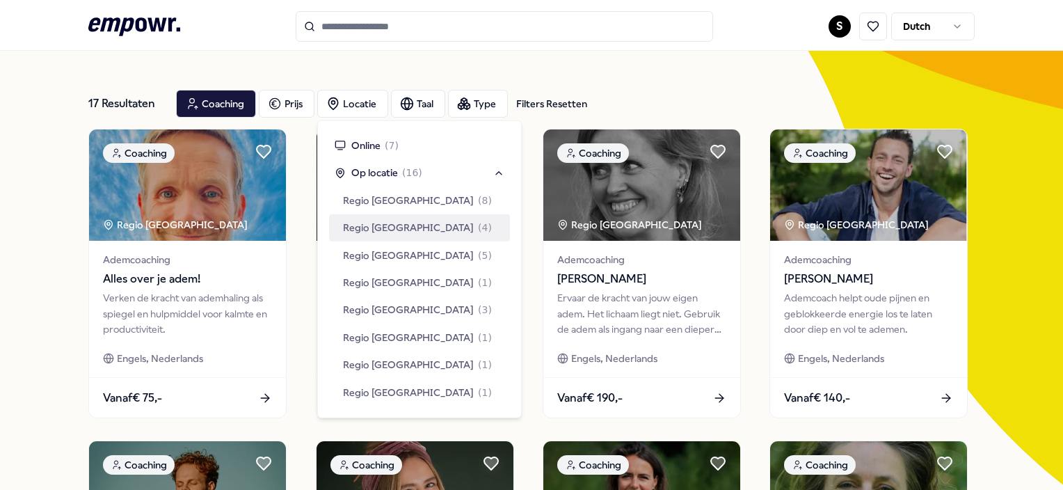
click at [383, 228] on span "Regio [GEOGRAPHIC_DATA]" at bounding box center [408, 227] width 131 height 15
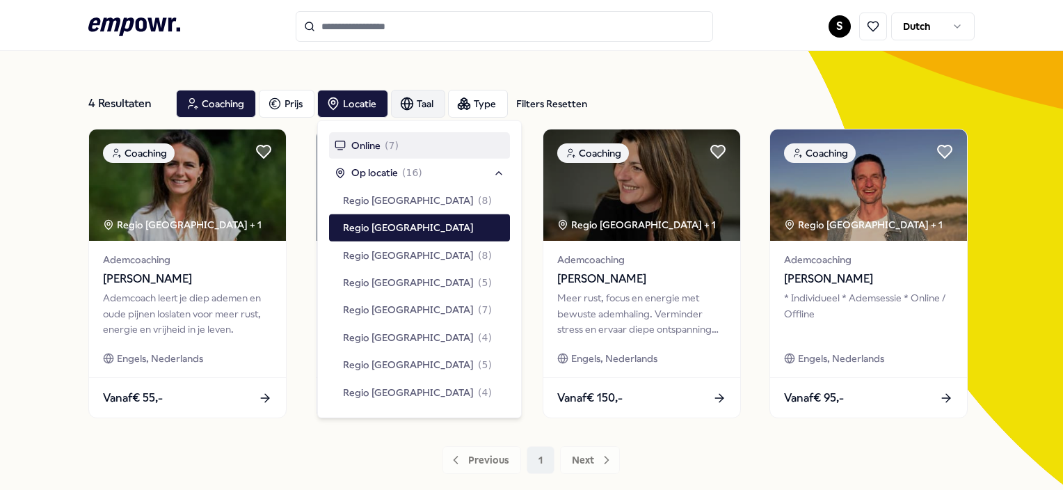
click at [420, 99] on div "Taal" at bounding box center [418, 104] width 54 height 28
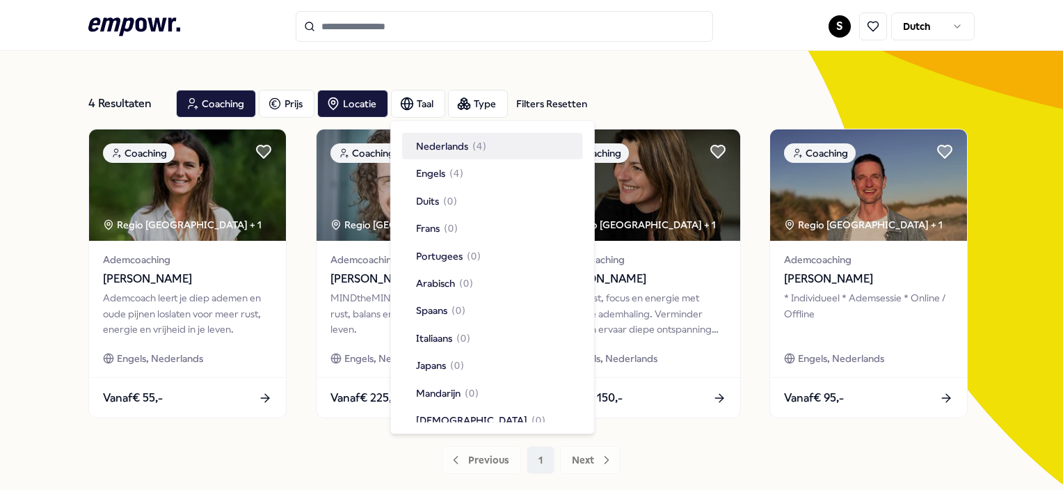
click at [430, 146] on span "Nederlands" at bounding box center [442, 145] width 52 height 15
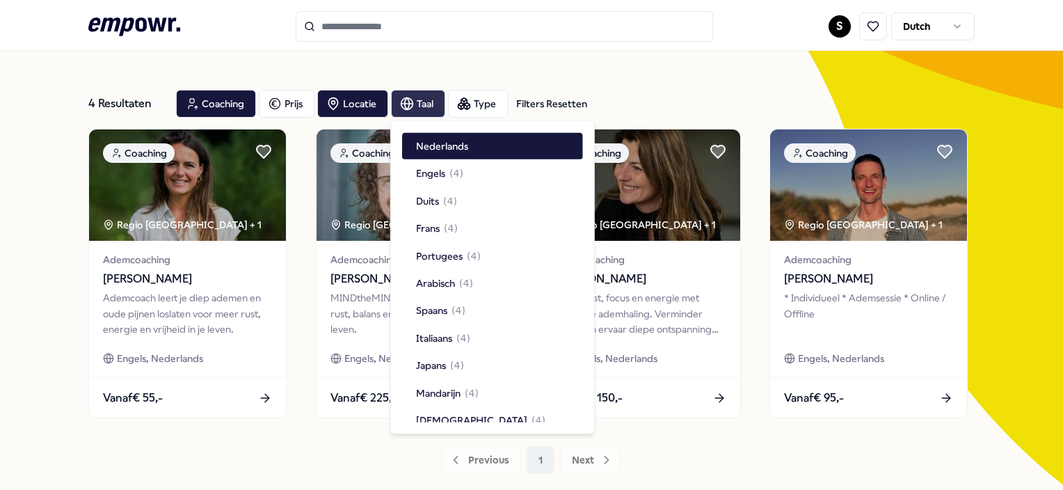
click at [428, 102] on div "Taal" at bounding box center [418, 104] width 54 height 28
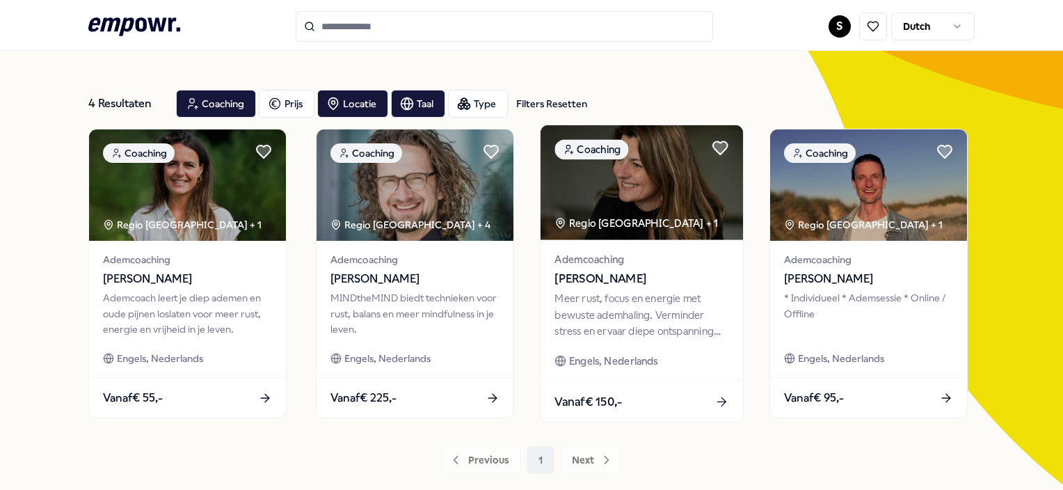
click at [606, 225] on div "Regio [GEOGRAPHIC_DATA] + 1" at bounding box center [637, 223] width 164 height 16
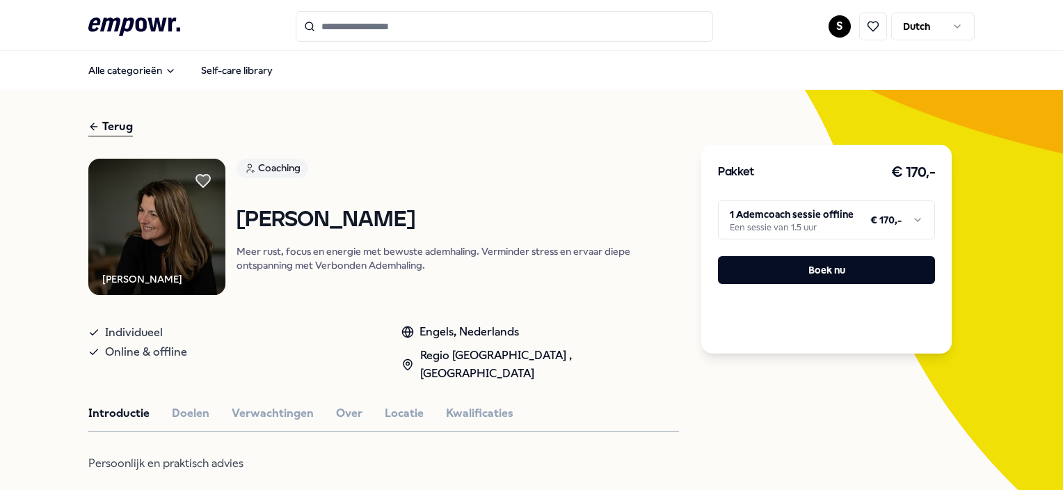
click at [406, 40] on input "Search for products, categories or subcategories" at bounding box center [505, 26] width 418 height 31
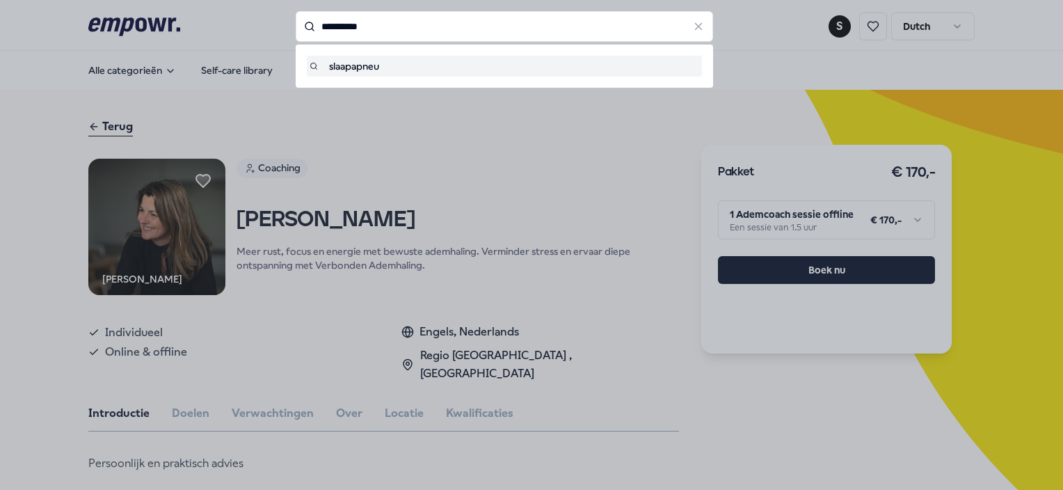
type input "**********"
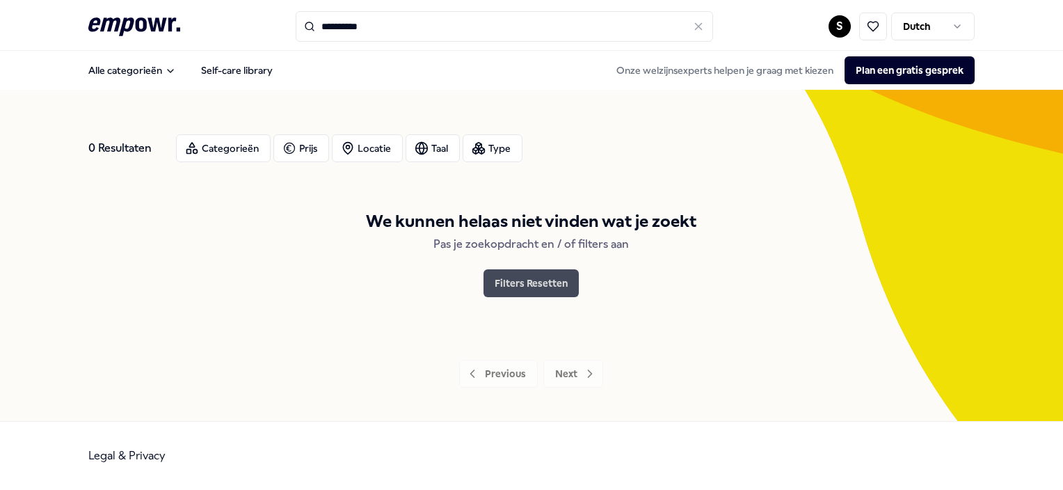
click at [505, 276] on button "Filters Resetten" at bounding box center [531, 283] width 95 height 28
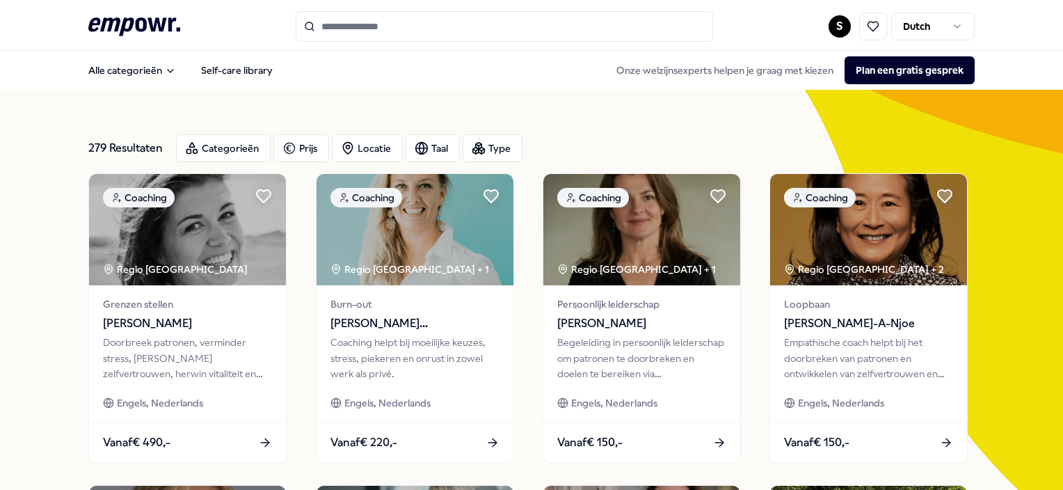
click at [365, 33] on input "Search for products, categories or subcategories" at bounding box center [505, 26] width 418 height 31
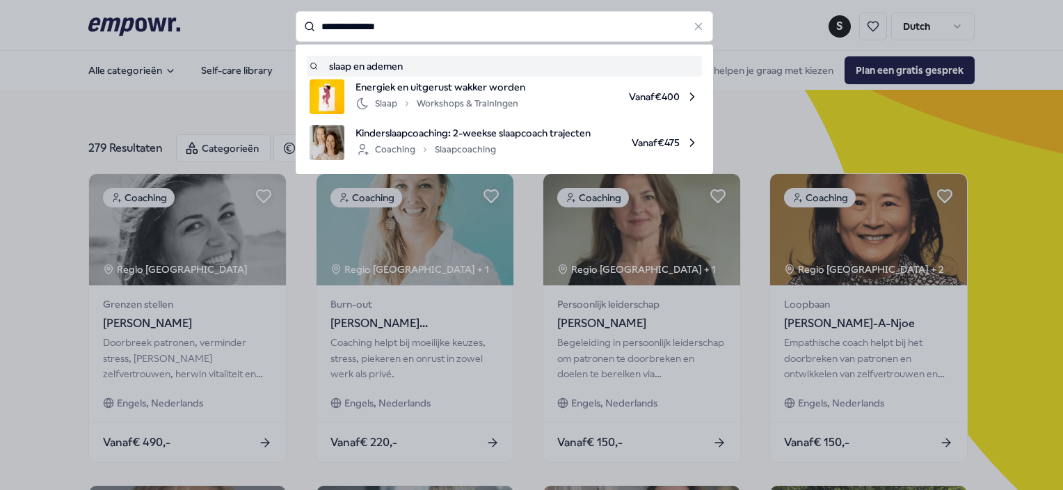
type input "**********"
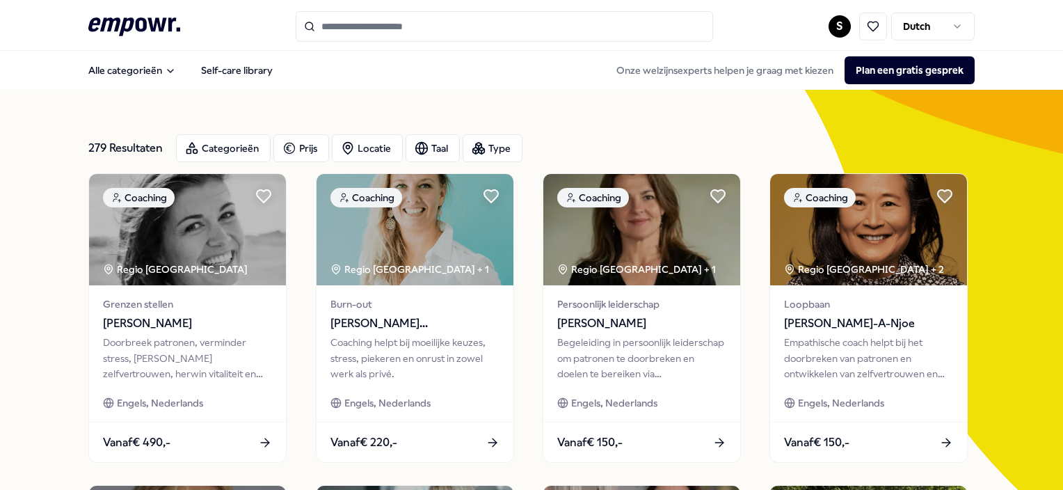
type input "**********"
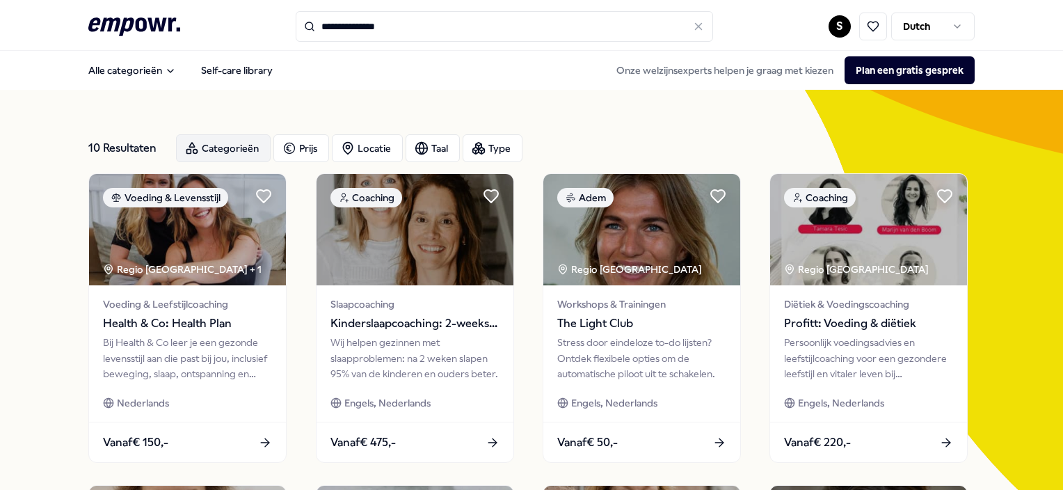
click at [231, 143] on div "Categorieën" at bounding box center [223, 148] width 95 height 28
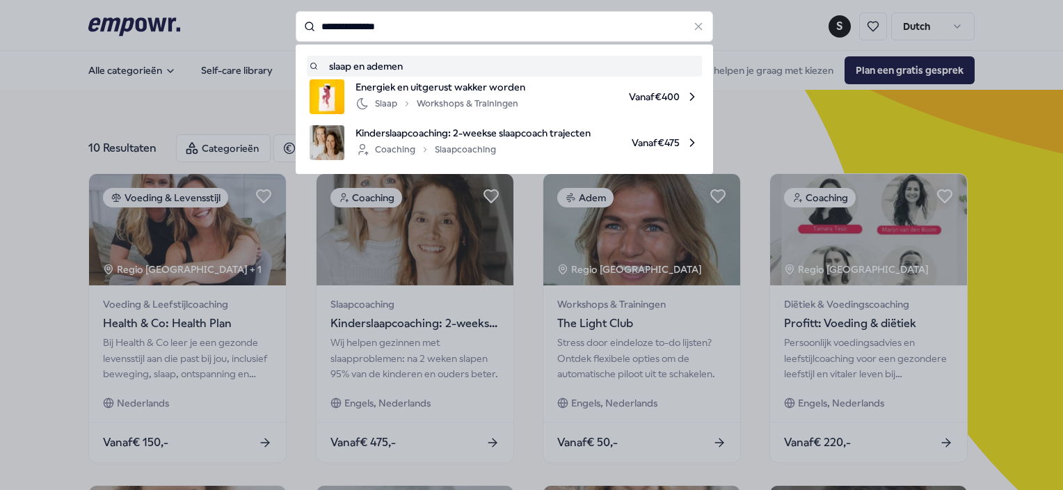
drag, startPoint x: 395, startPoint y: 31, endPoint x: 281, endPoint y: 45, distance: 115.0
click at [296, 42] on div "**********" at bounding box center [505, 26] width 418 height 31
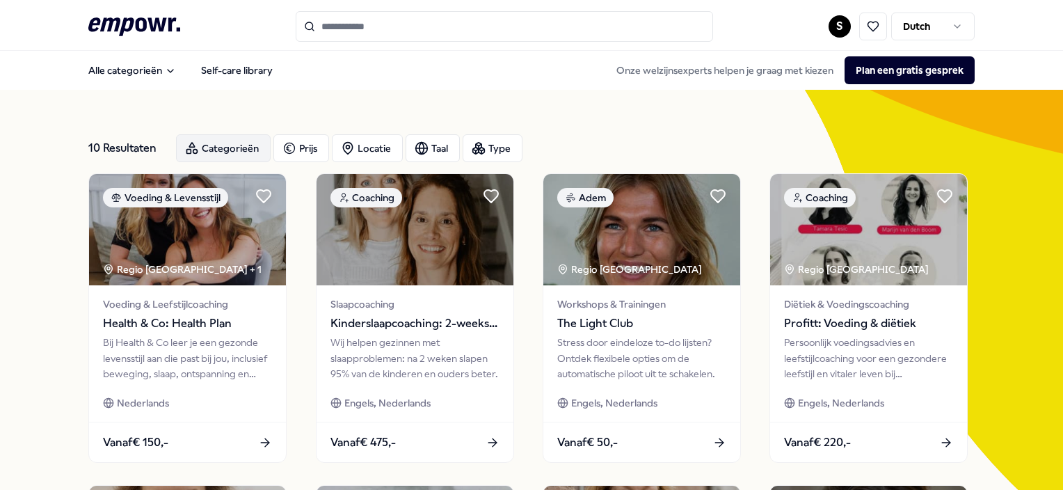
click at [235, 156] on div "Categorieën" at bounding box center [223, 148] width 95 height 28
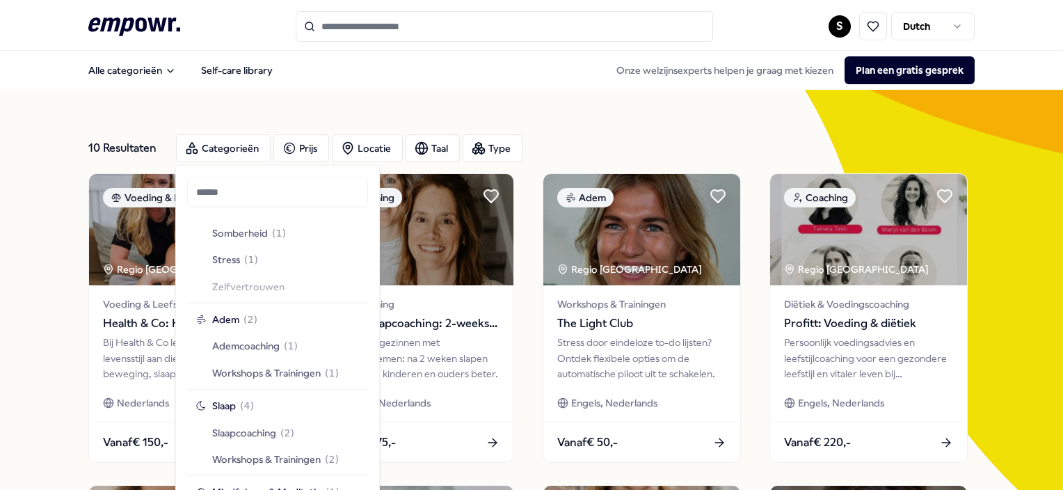
scroll to position [907, 0]
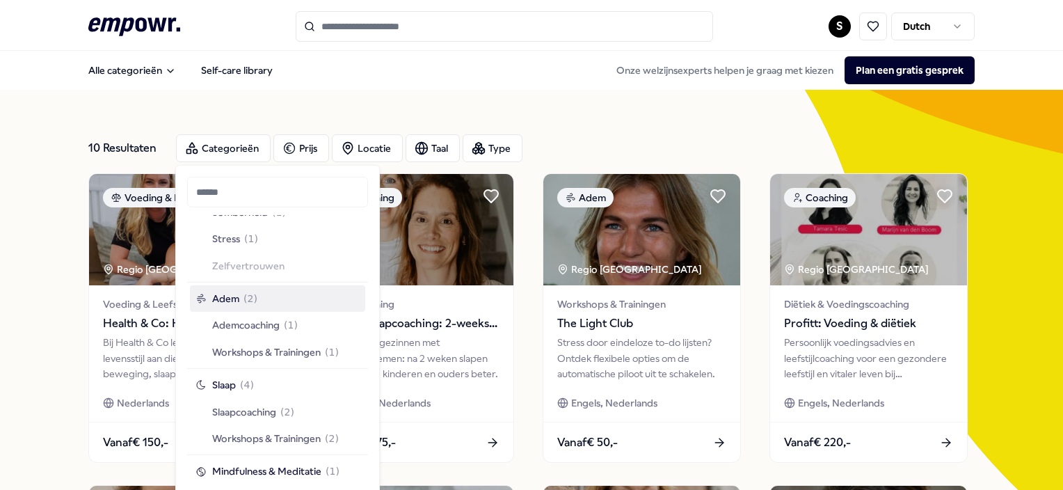
click at [241, 305] on div "Adem ( 2 )" at bounding box center [227, 298] width 62 height 15
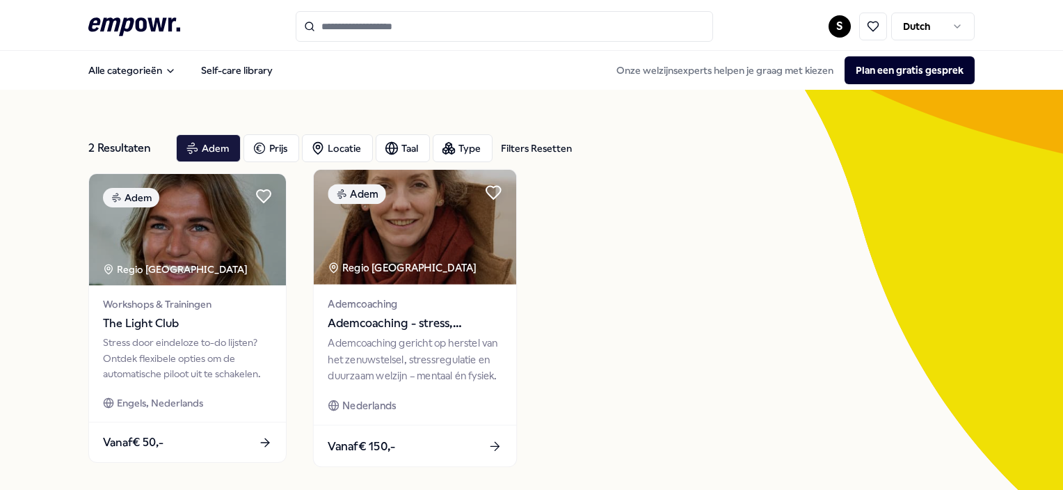
click at [378, 306] on span "Ademcoaching" at bounding box center [415, 304] width 174 height 16
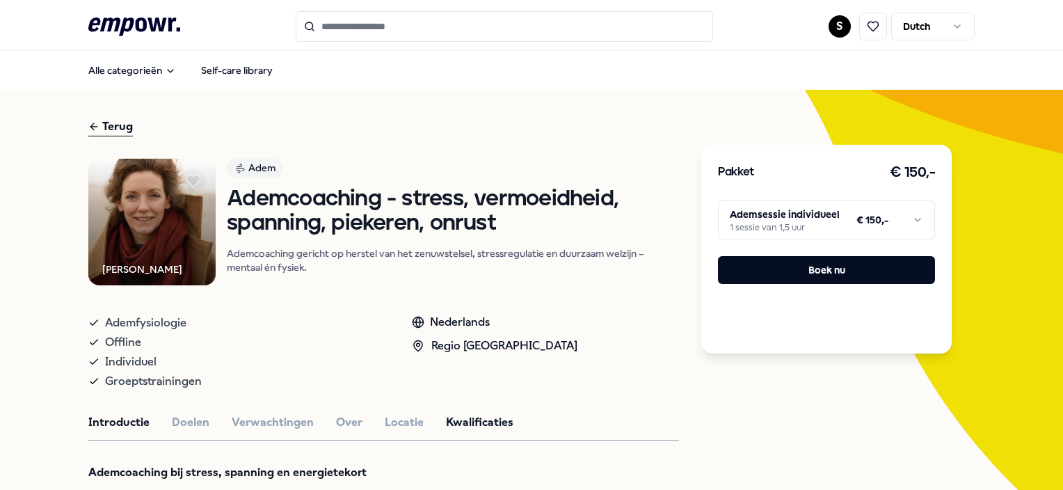
click at [468, 417] on button "Kwalificaties" at bounding box center [479, 422] width 67 height 18
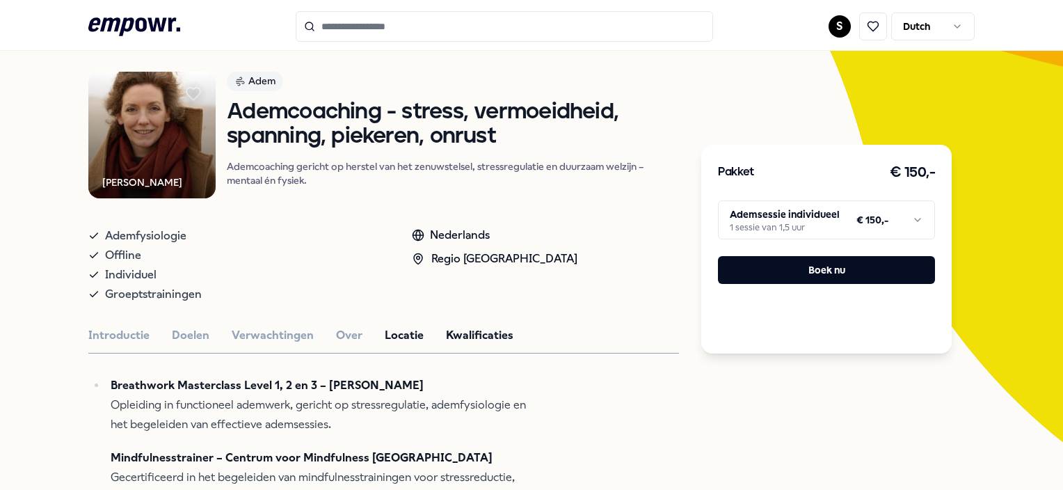
scroll to position [111, 0]
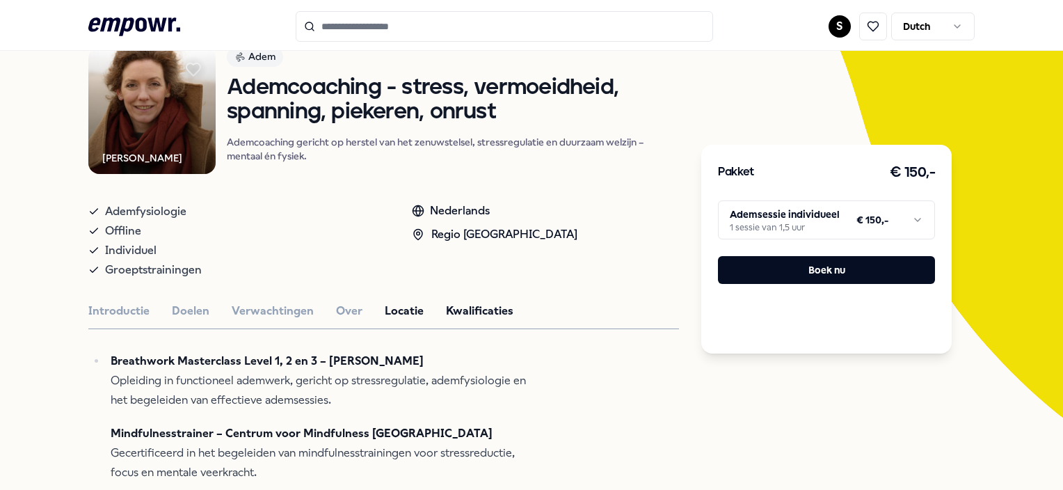
click at [390, 312] on button "Locatie" at bounding box center [404, 311] width 39 height 18
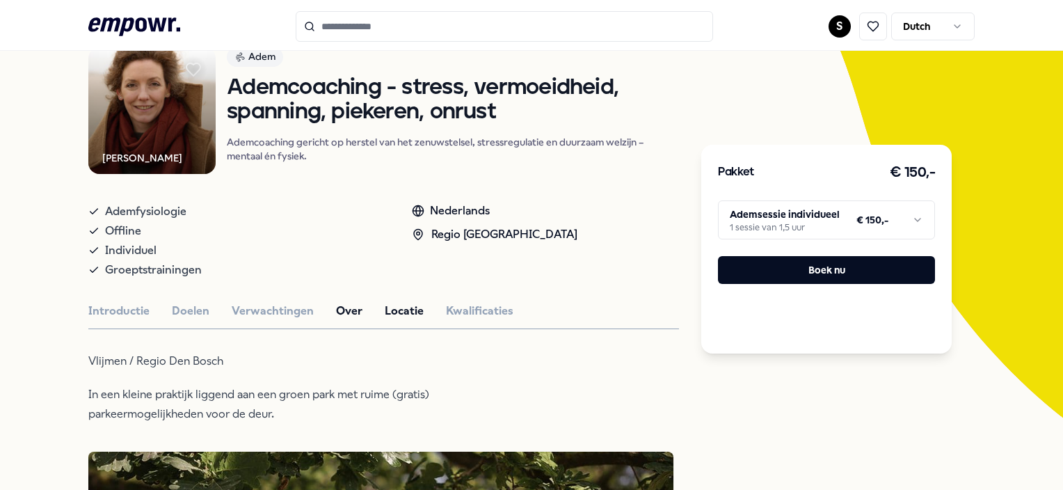
click at [352, 307] on button "Over" at bounding box center [349, 311] width 26 height 18
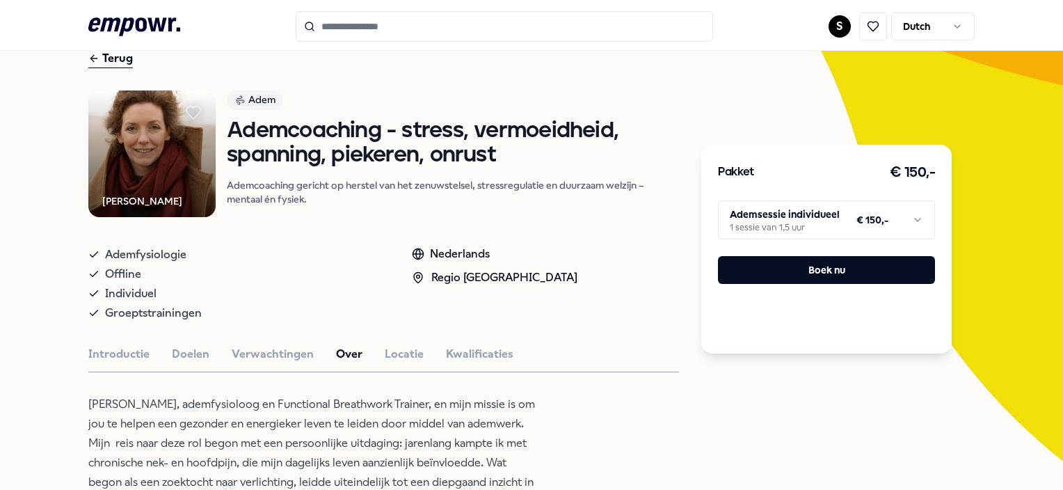
scroll to position [0, 0]
